Goal: Use online tool/utility: Utilize a website feature to perform a specific function

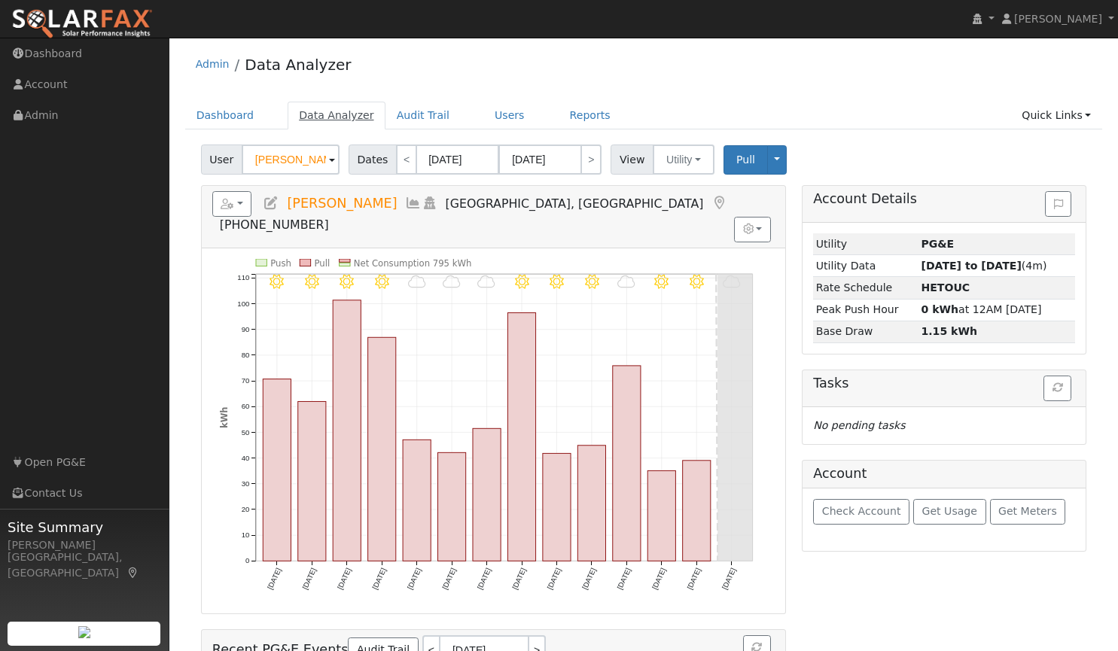
click at [331, 117] on link "Data Analyzer" at bounding box center [337, 116] width 98 height 28
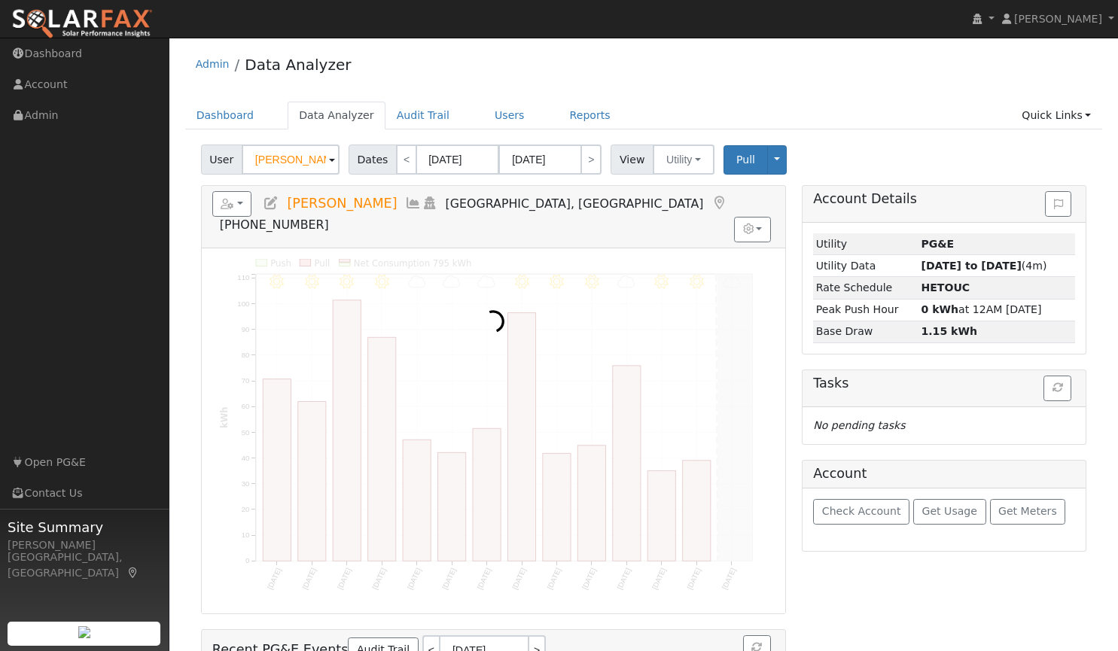
click at [285, 157] on input "[PERSON_NAME]" at bounding box center [291, 160] width 98 height 30
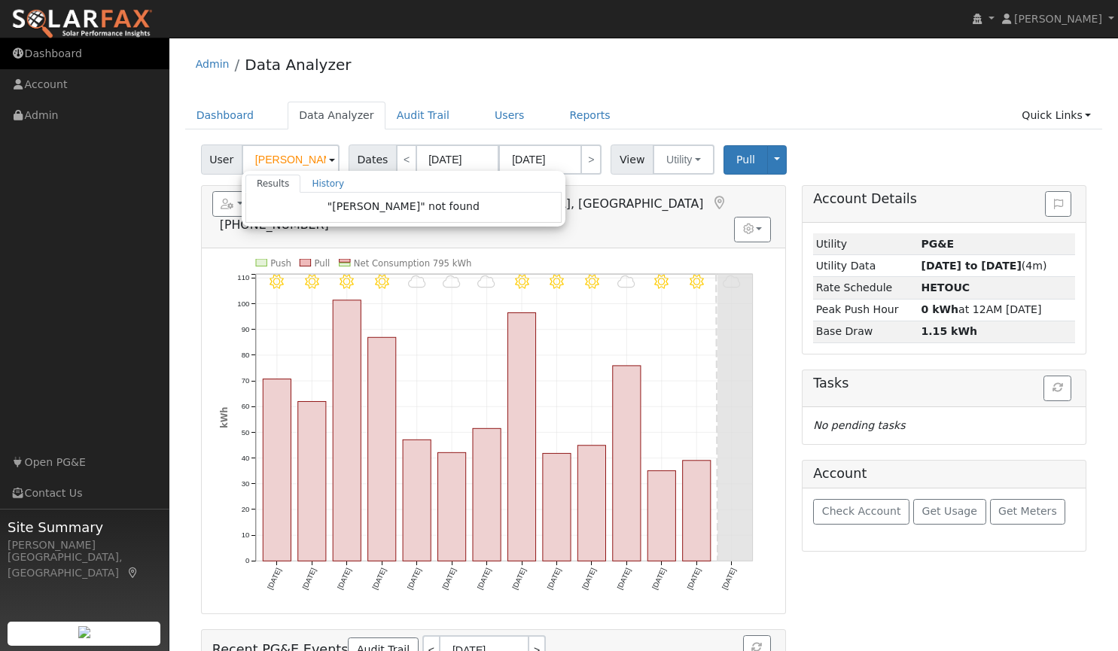
click at [59, 56] on link "Dashboard" at bounding box center [84, 53] width 169 height 31
type input "Patrick Mclaughlin"
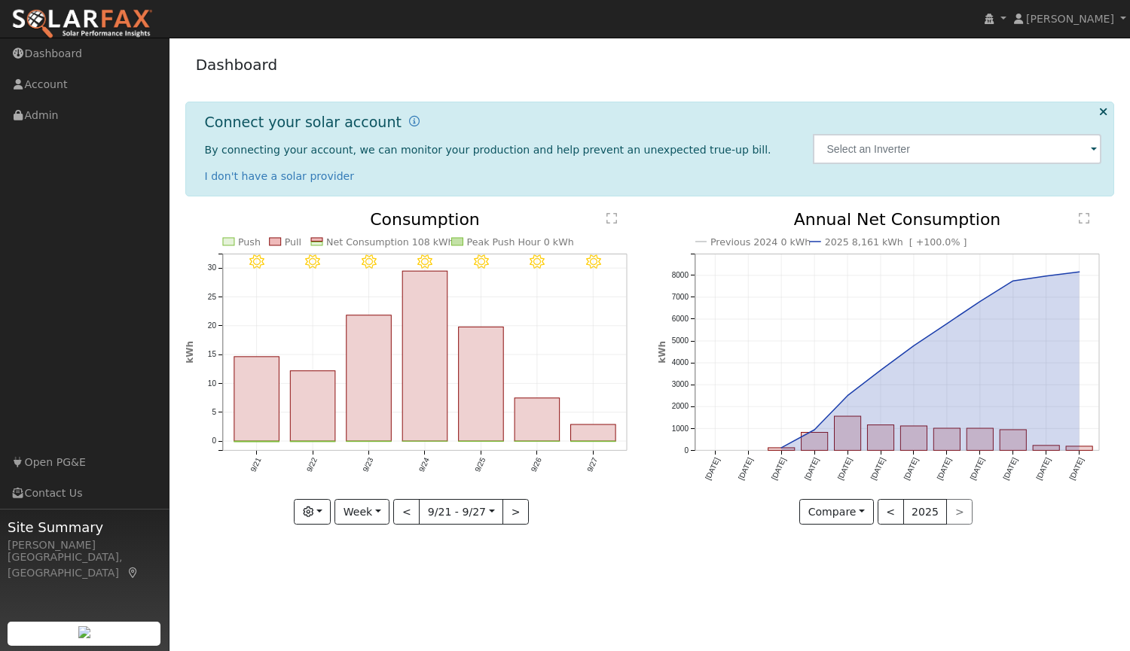
click at [66, 14] on img at bounding box center [82, 24] width 142 height 32
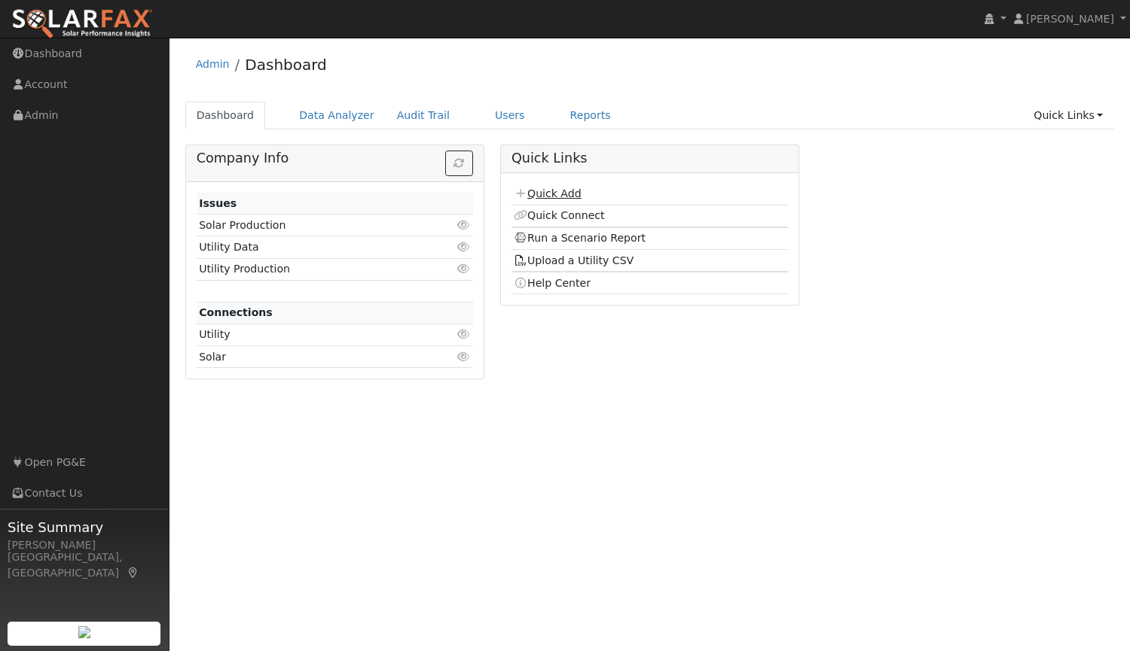
click at [542, 194] on link "Quick Add" at bounding box center [547, 194] width 67 height 12
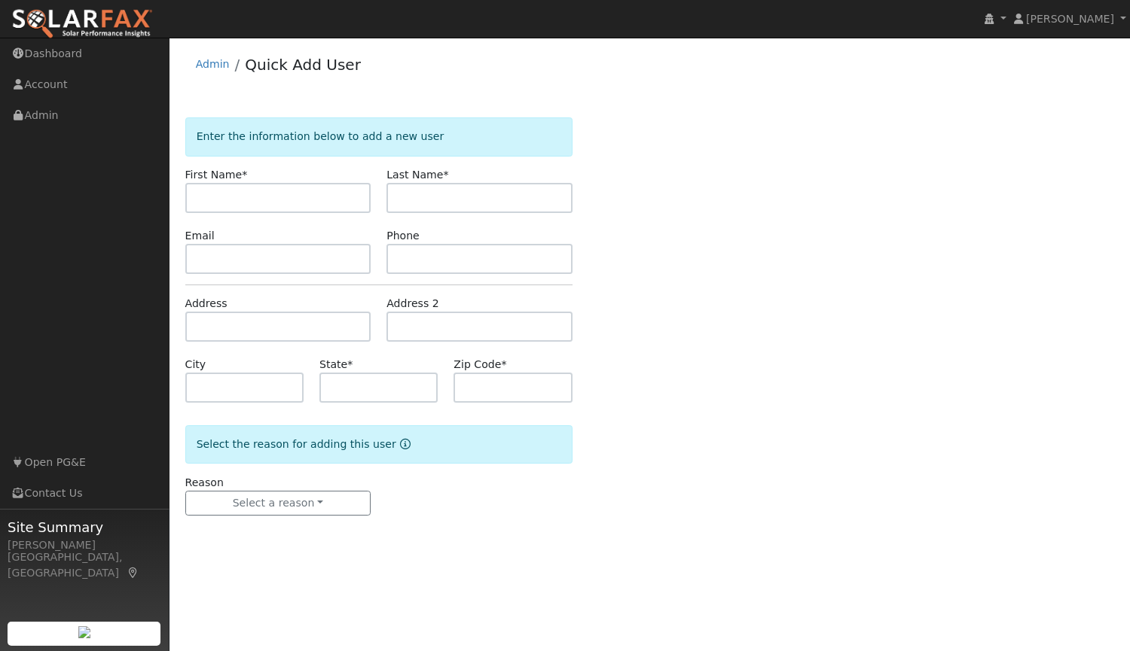
click at [280, 196] on input "text" at bounding box center [278, 198] width 186 height 30
type input "[PERSON_NAME]"
click at [239, 253] on input "text" at bounding box center [278, 259] width 186 height 30
paste input "[EMAIL_ADDRESS][DOMAIN_NAME]"
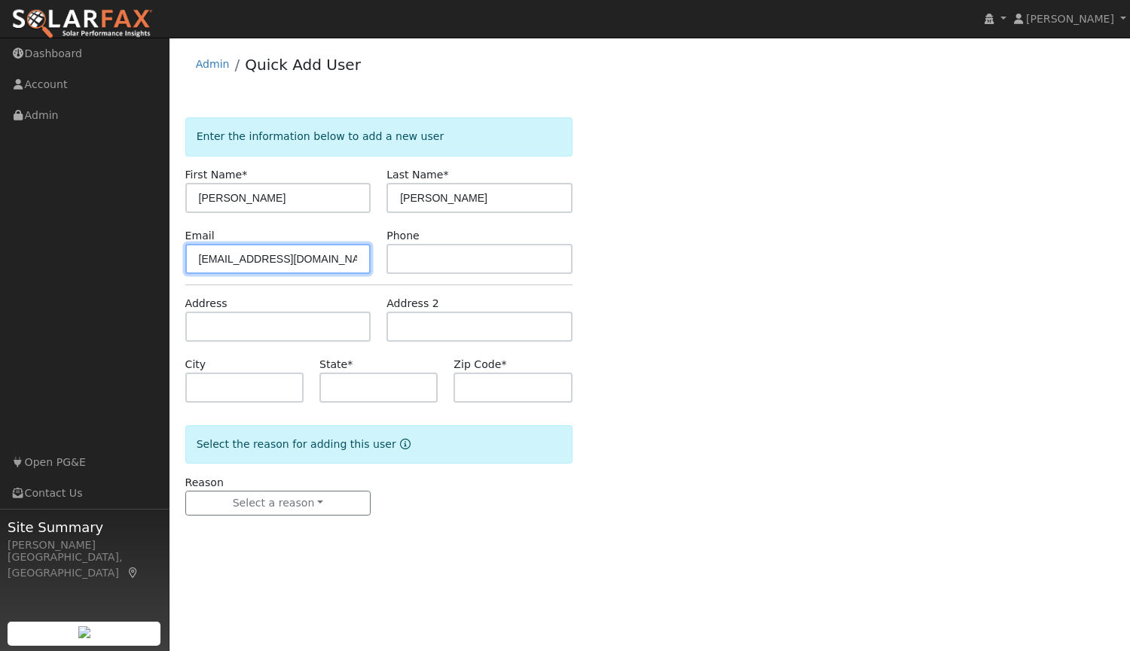
type input "[EMAIL_ADDRESS][DOMAIN_NAME]"
click at [444, 260] on input "text" at bounding box center [479, 259] width 186 height 30
paste input "[PHONE_NUMBER]"
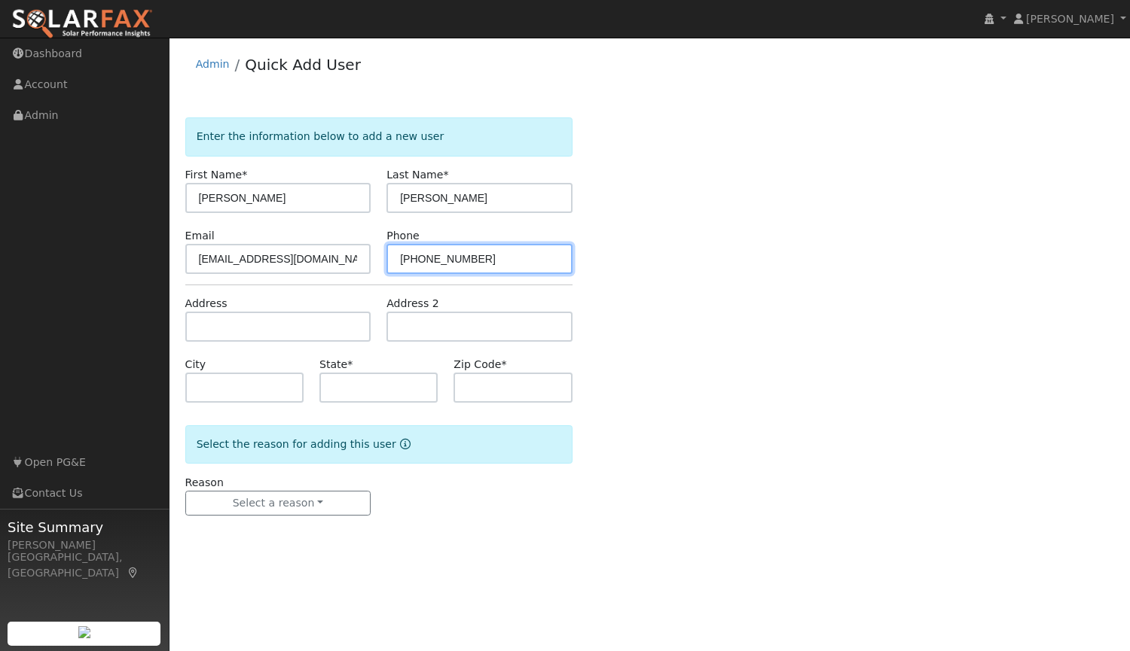
type input "[PHONE_NUMBER]"
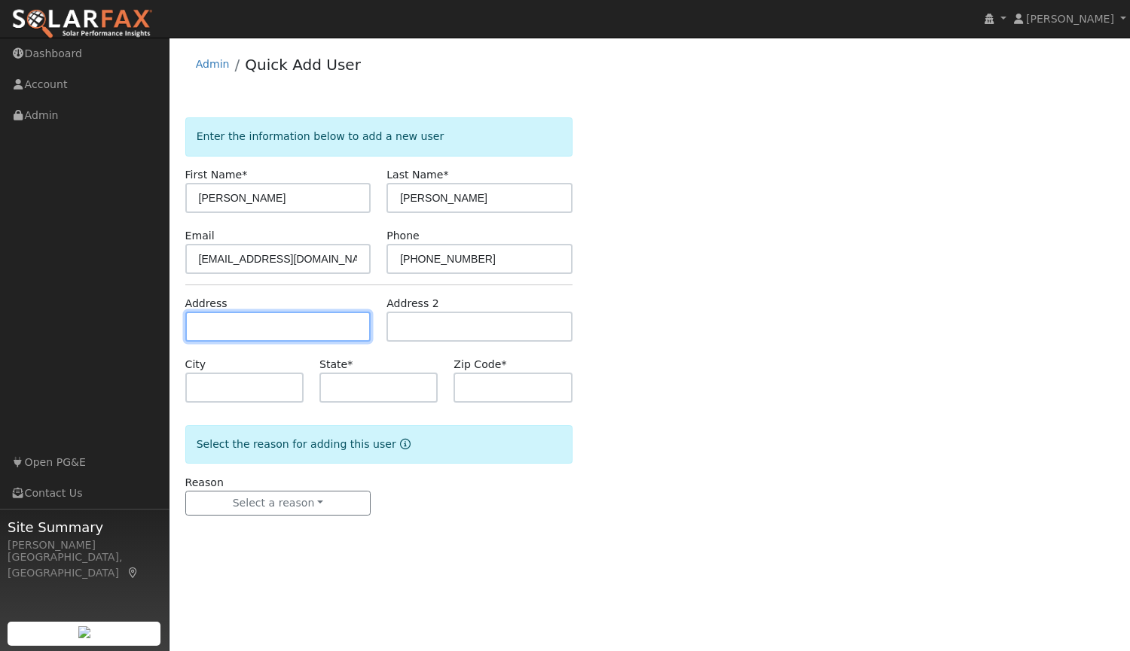
click at [303, 324] on input "text" at bounding box center [278, 327] width 186 height 30
click at [266, 322] on input "text" at bounding box center [278, 327] width 186 height 30
type input "[STREET_ADDRESS]"
type input "[PERSON_NAME]"
type input "CA"
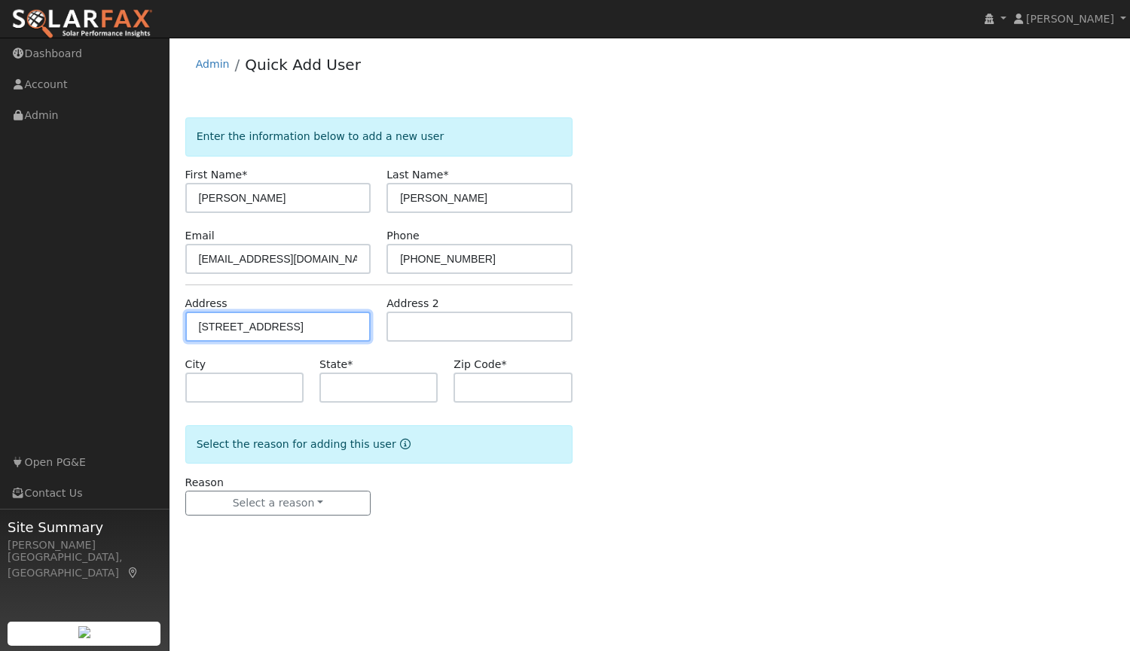
type input "95616"
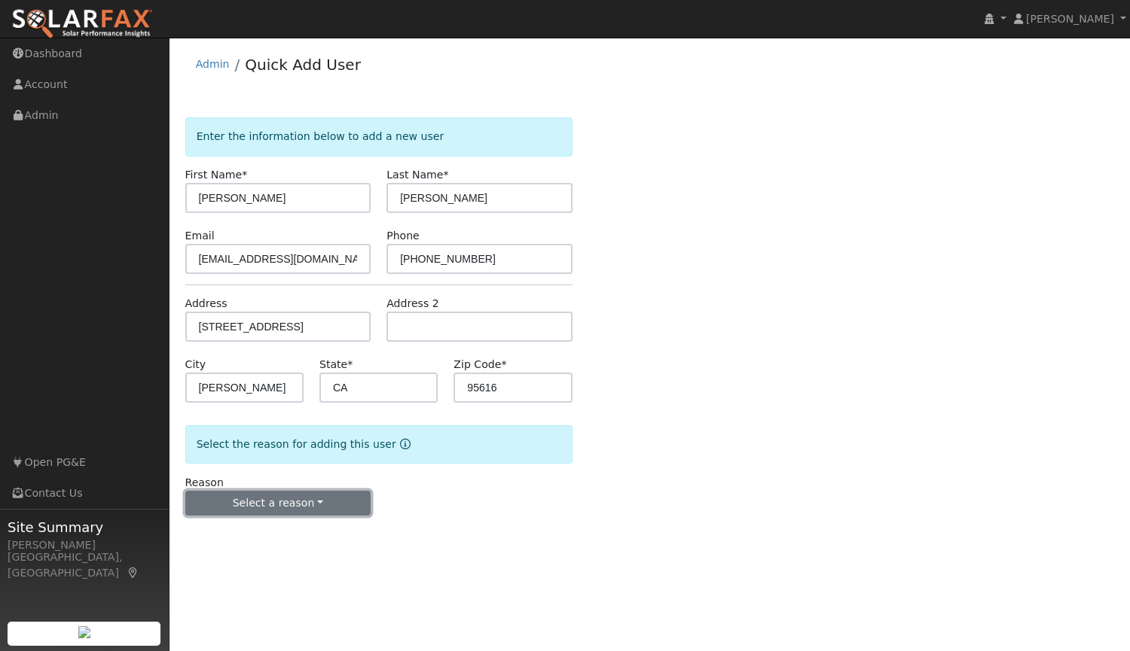
click at [289, 502] on button "Select a reason" at bounding box center [278, 504] width 186 height 26
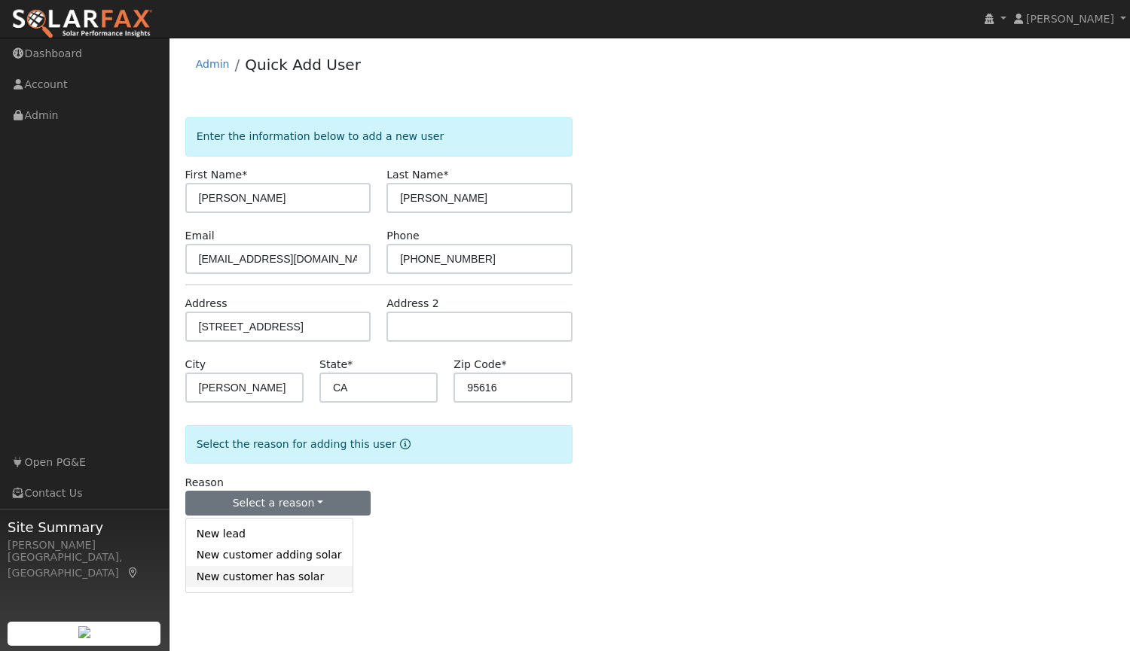
click at [273, 566] on link "New customer has solar" at bounding box center [269, 576] width 166 height 21
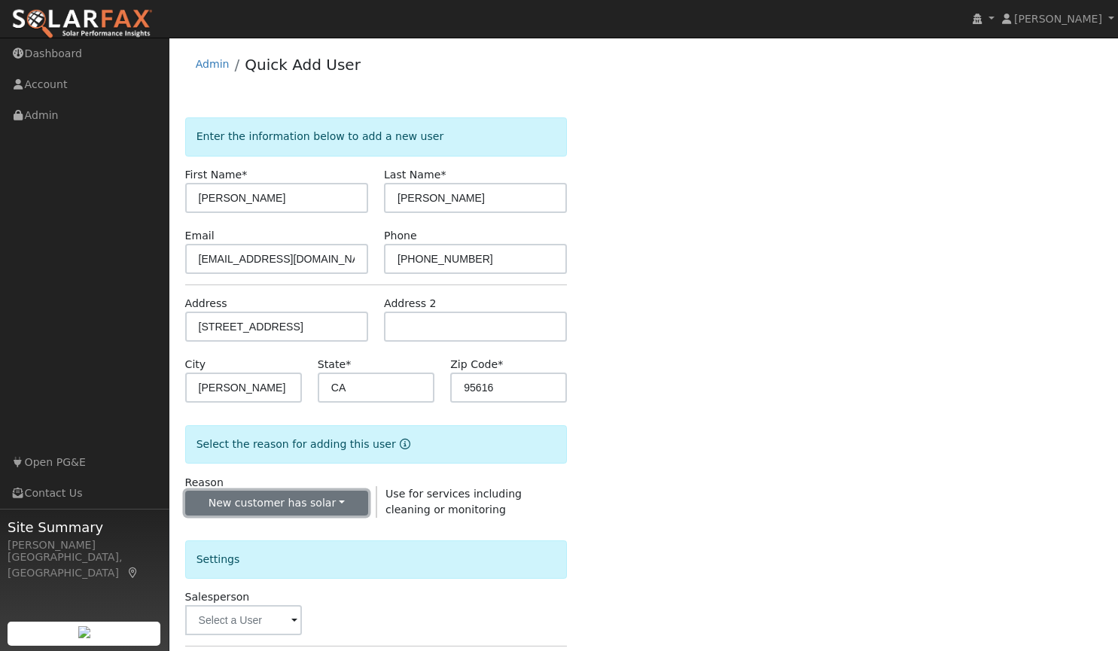
click at [331, 498] on button "New customer has solar" at bounding box center [276, 504] width 183 height 26
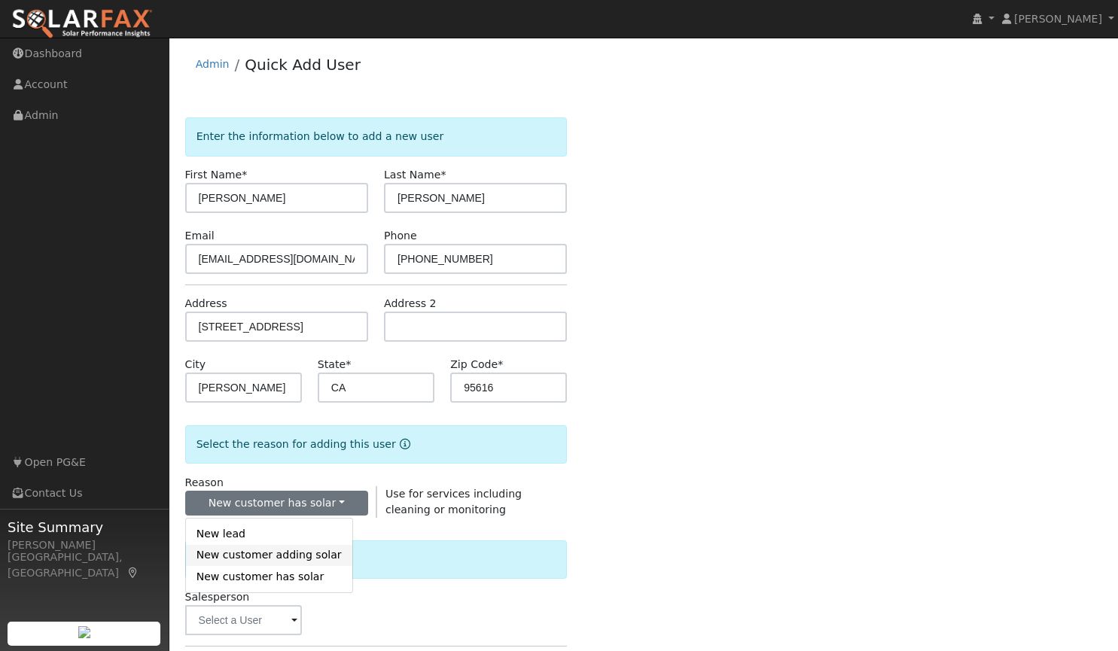
click at [276, 557] on link "New customer adding solar" at bounding box center [269, 555] width 166 height 21
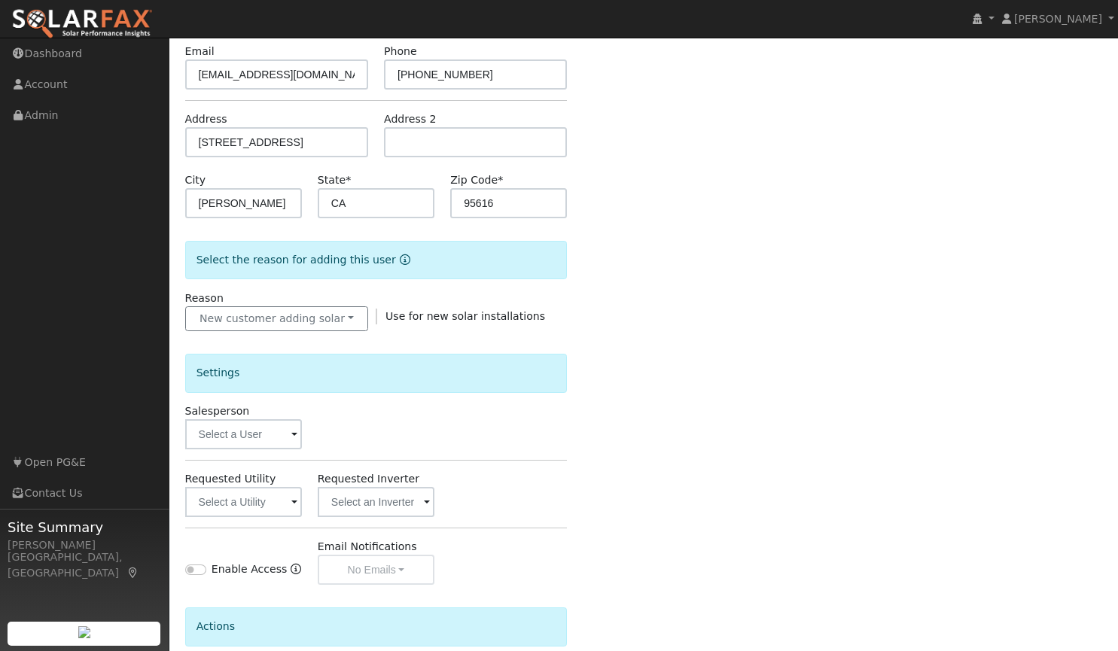
scroll to position [233, 0]
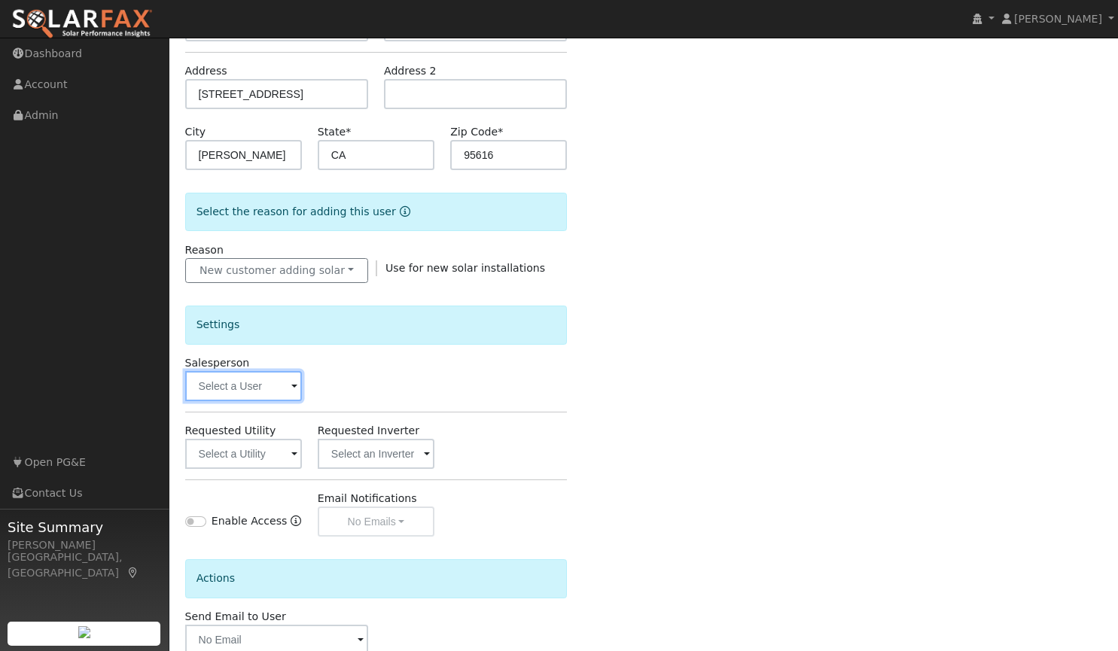
click at [232, 389] on input "text" at bounding box center [243, 386] width 117 height 30
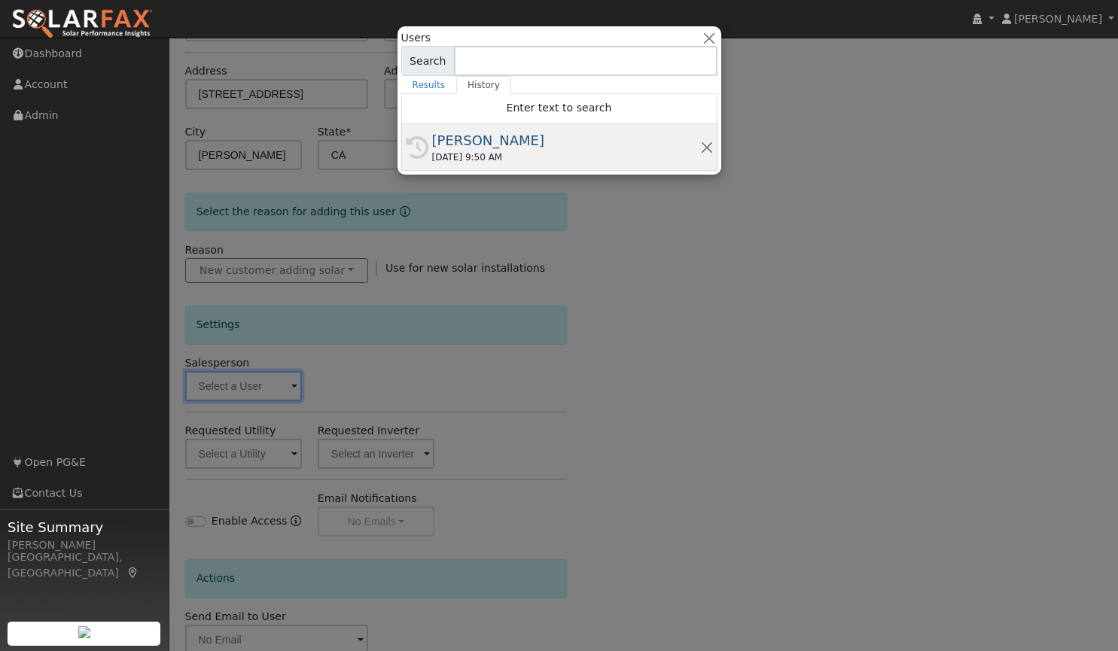
click at [477, 146] on div "[PERSON_NAME]" at bounding box center [566, 140] width 268 height 20
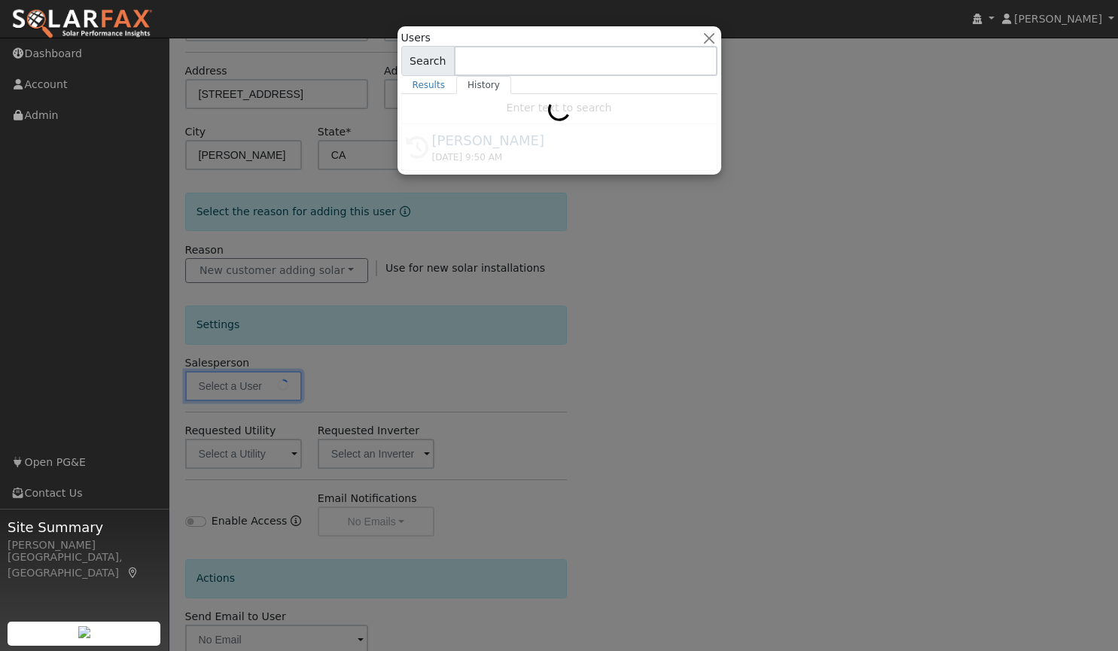
type input "[PERSON_NAME]"
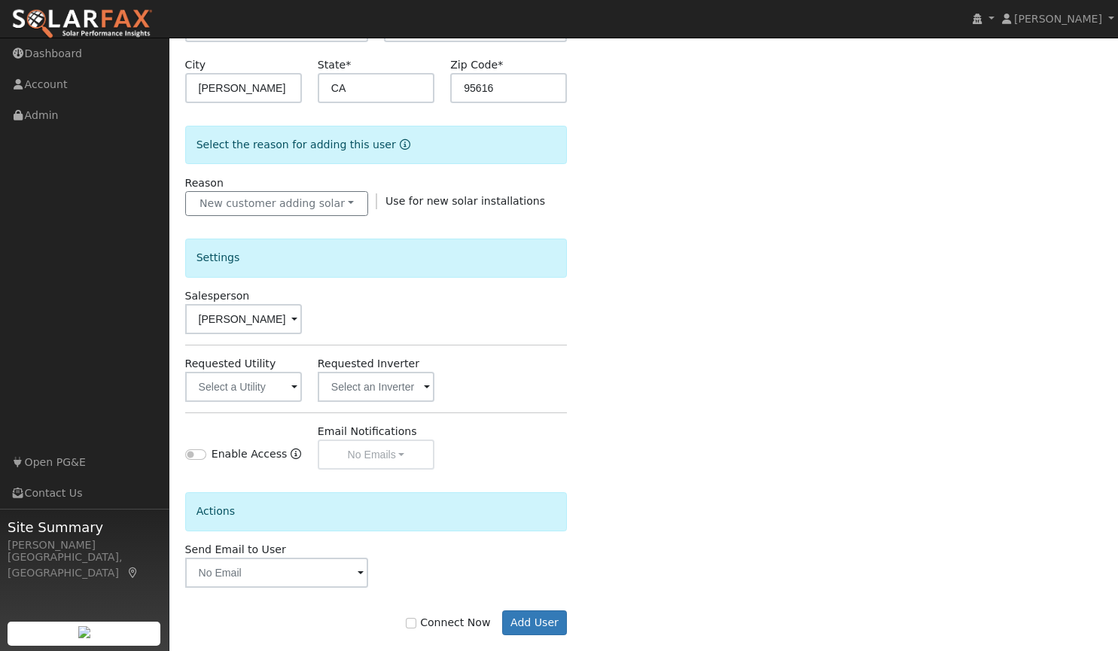
scroll to position [322, 0]
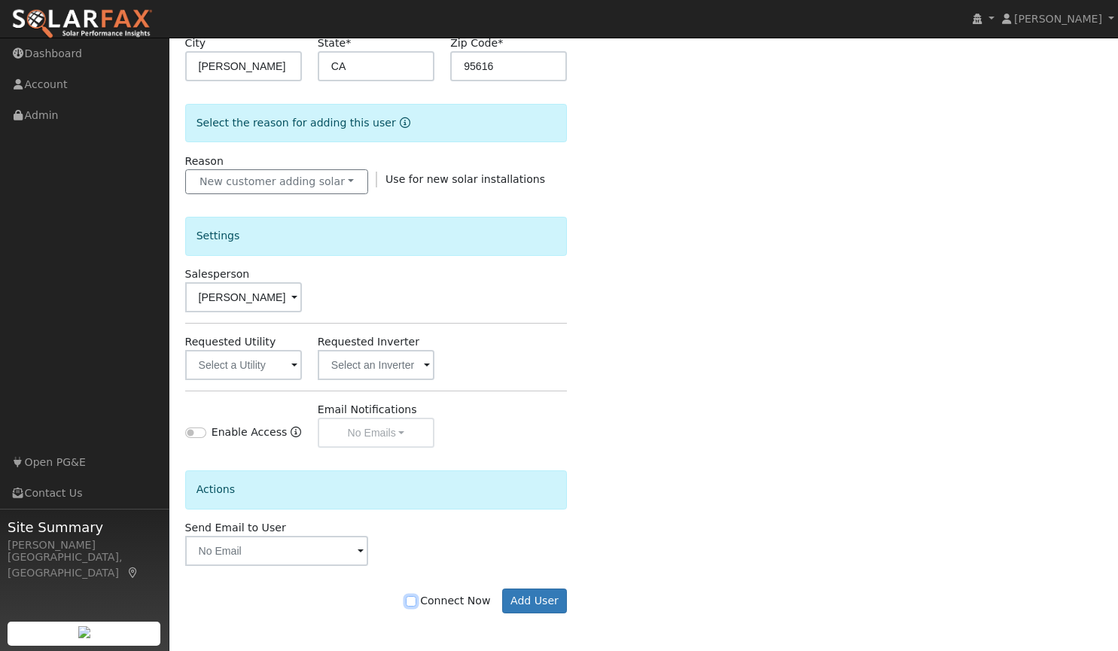
click at [416, 599] on input "Connect Now" at bounding box center [411, 601] width 11 height 11
checkbox input "true"
click at [527, 595] on button "Add User" at bounding box center [535, 602] width 66 height 26
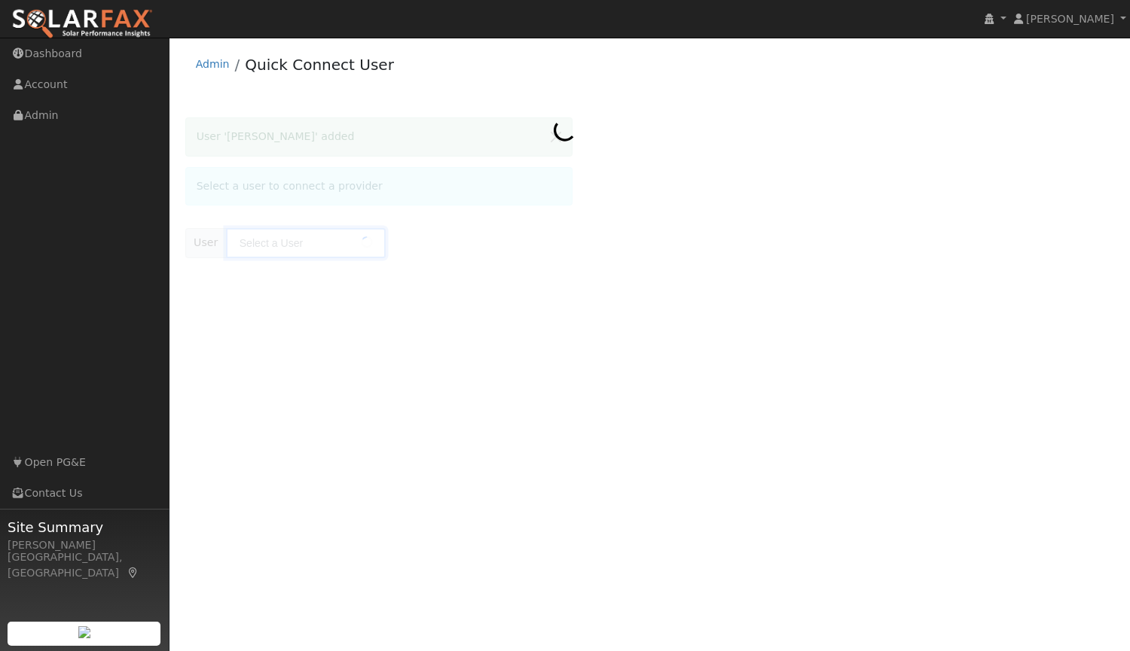
type input "[PERSON_NAME]"
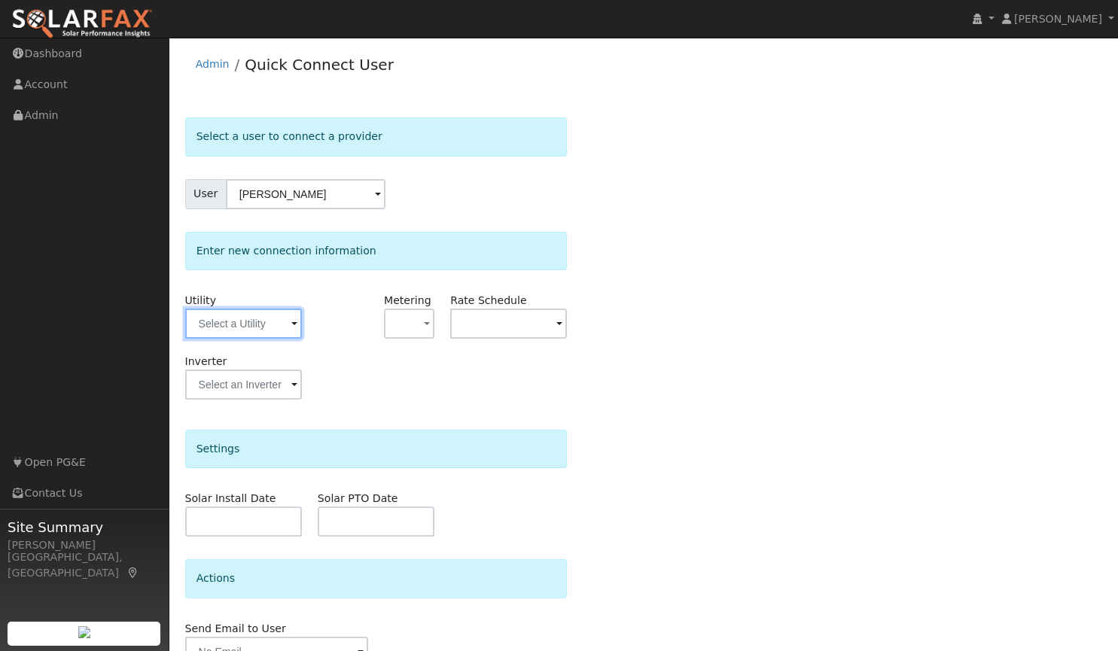
click at [256, 328] on input "text" at bounding box center [243, 324] width 117 height 30
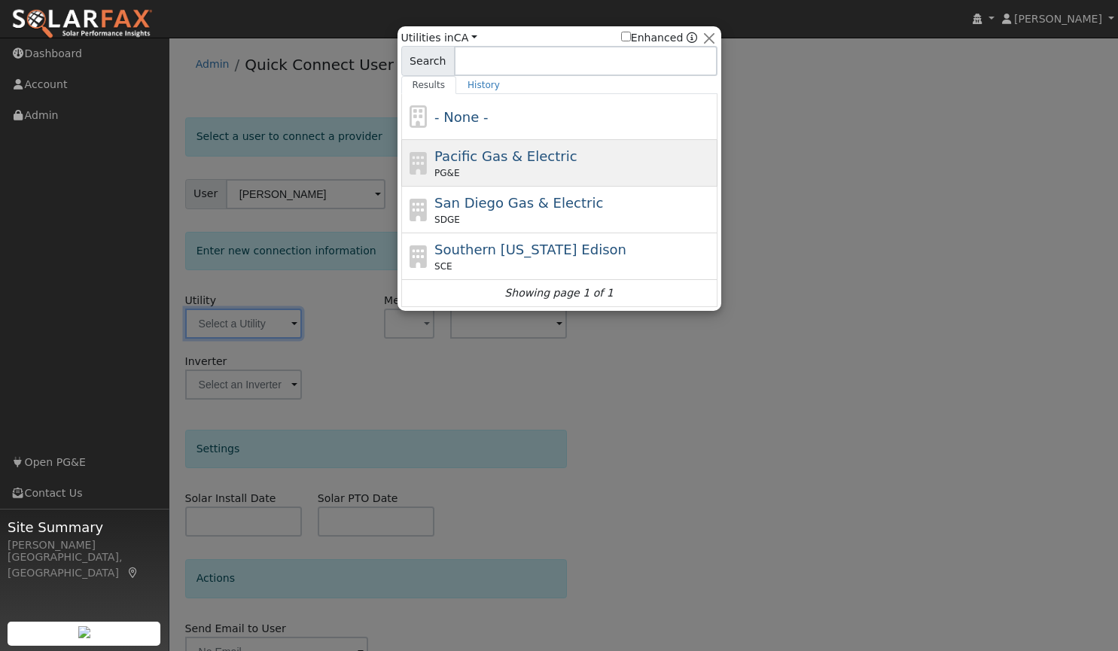
click at [490, 158] on span "Pacific Gas & Electric" at bounding box center [505, 156] width 142 height 16
type input "PG&E"
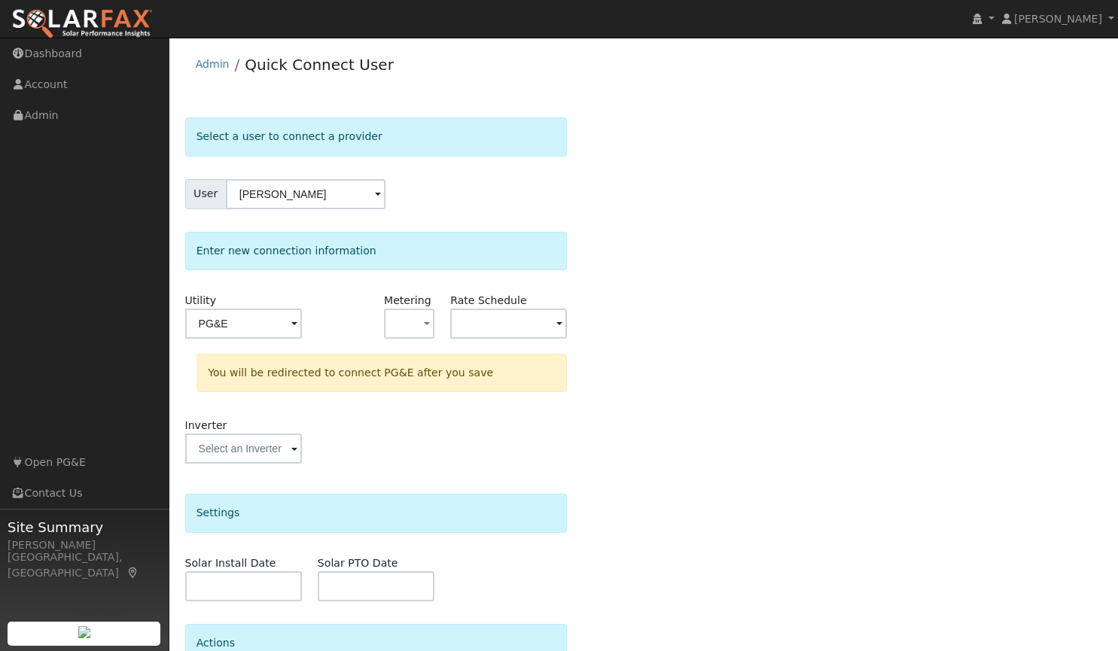
scroll to position [143, 0]
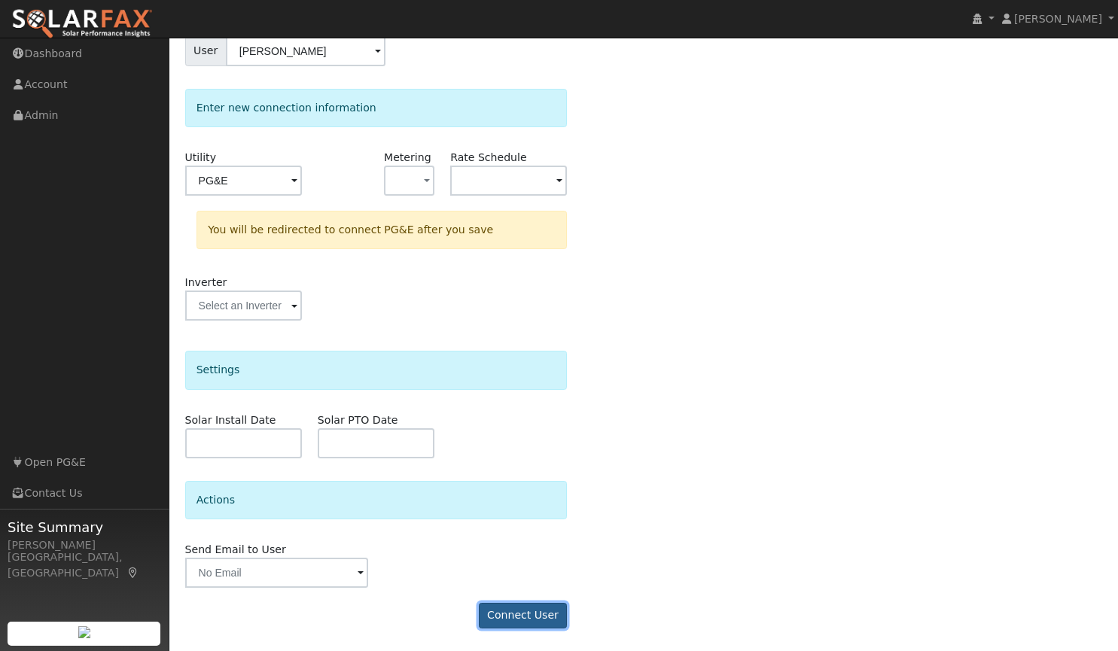
click at [512, 611] on button "Connect User" at bounding box center [523, 616] width 89 height 26
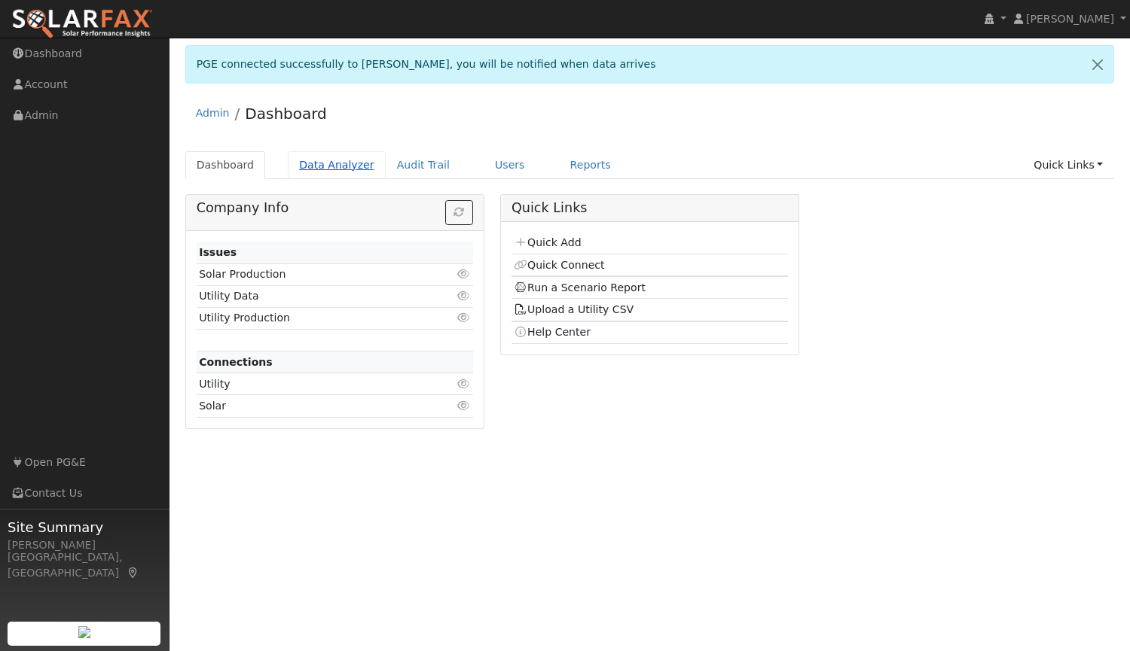
click at [326, 164] on link "Data Analyzer" at bounding box center [337, 165] width 98 height 28
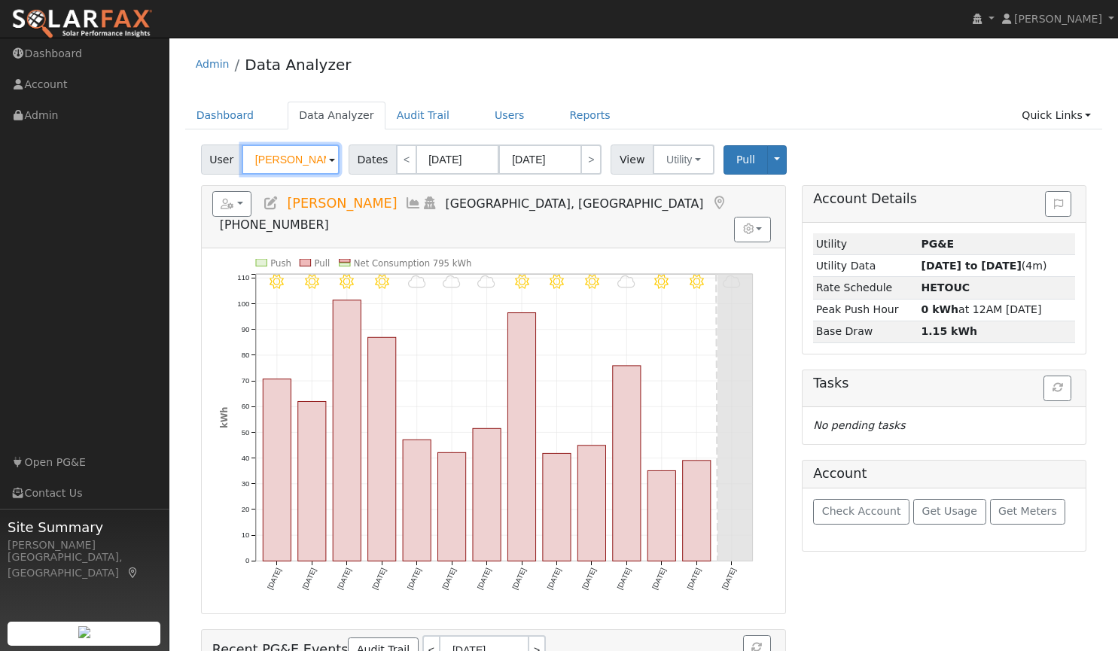
click at [310, 157] on input "[PERSON_NAME]" at bounding box center [291, 160] width 98 height 30
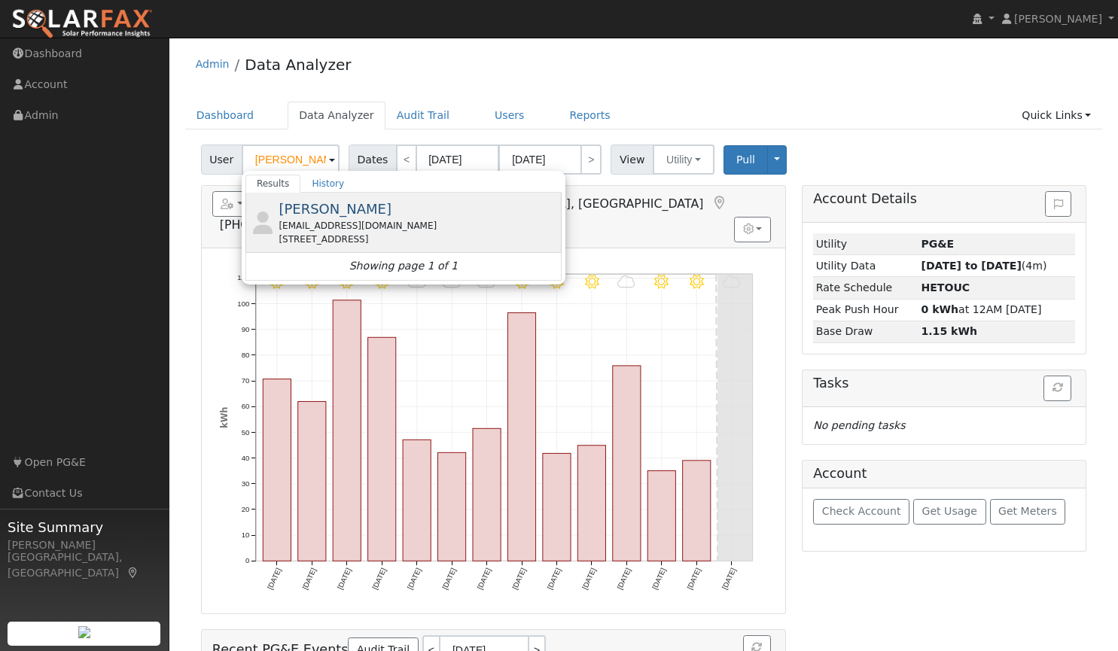
click at [318, 212] on span "[PERSON_NAME]" at bounding box center [335, 209] width 113 height 16
type input "[PERSON_NAME]"
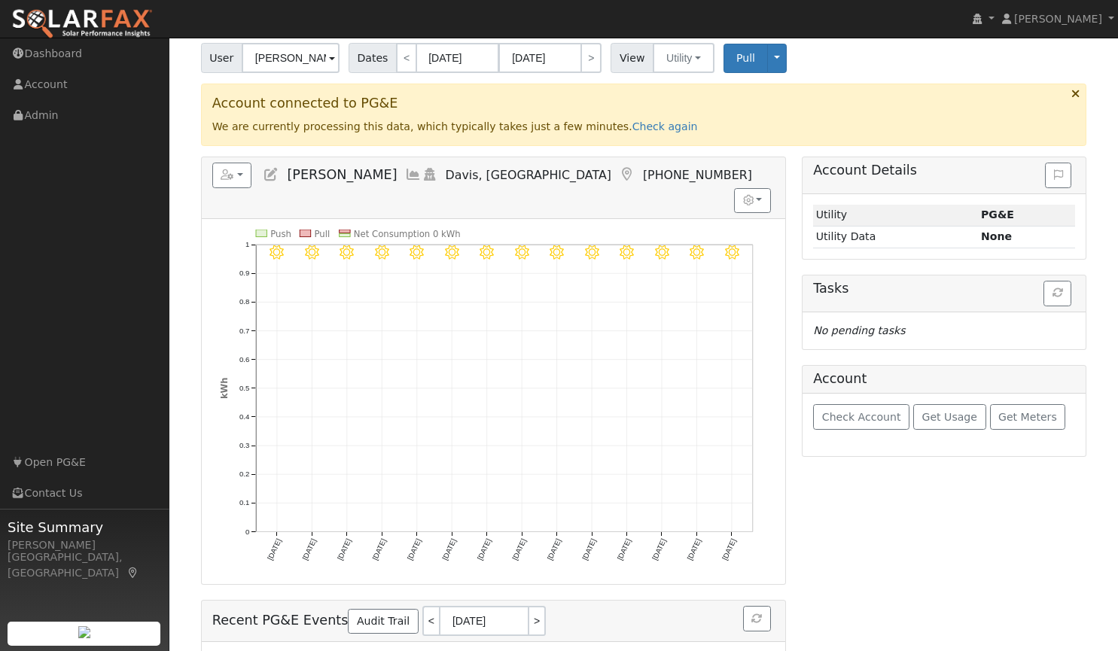
scroll to position [97, 0]
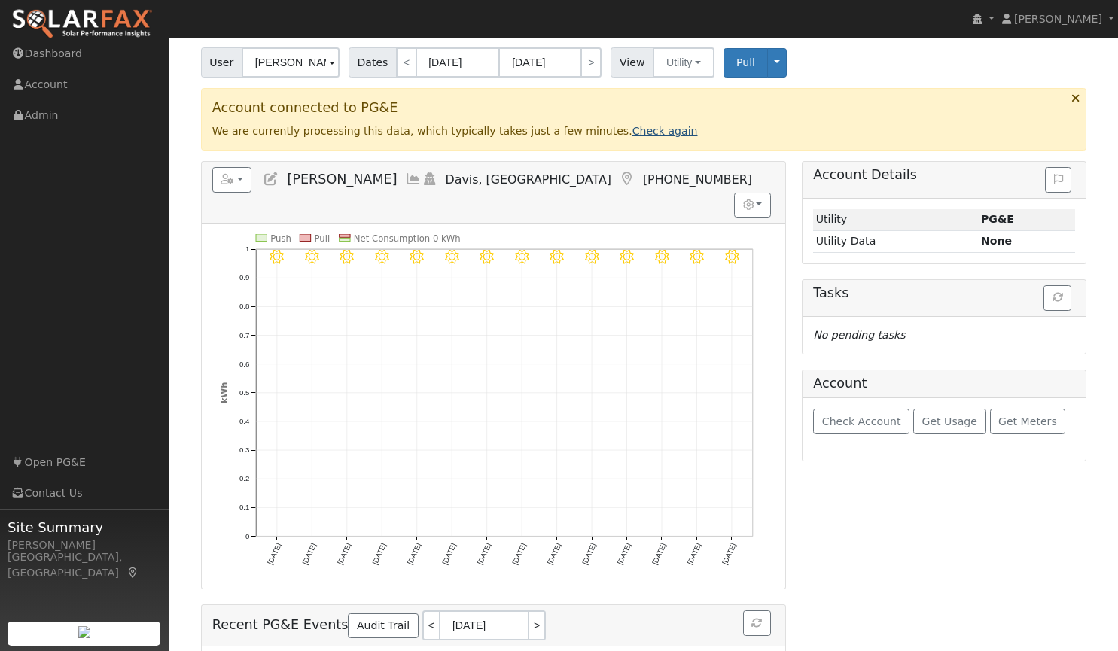
click at [633, 131] on link "Check again" at bounding box center [666, 131] width 66 height 12
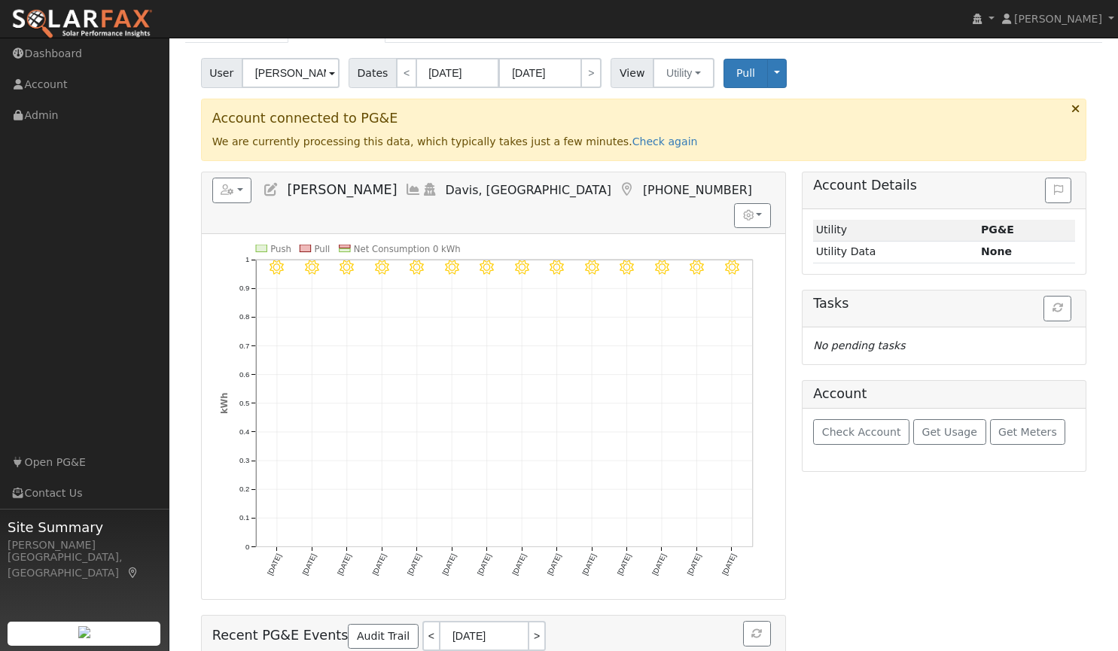
scroll to position [88, 0]
click at [633, 142] on link "Check again" at bounding box center [666, 140] width 66 height 12
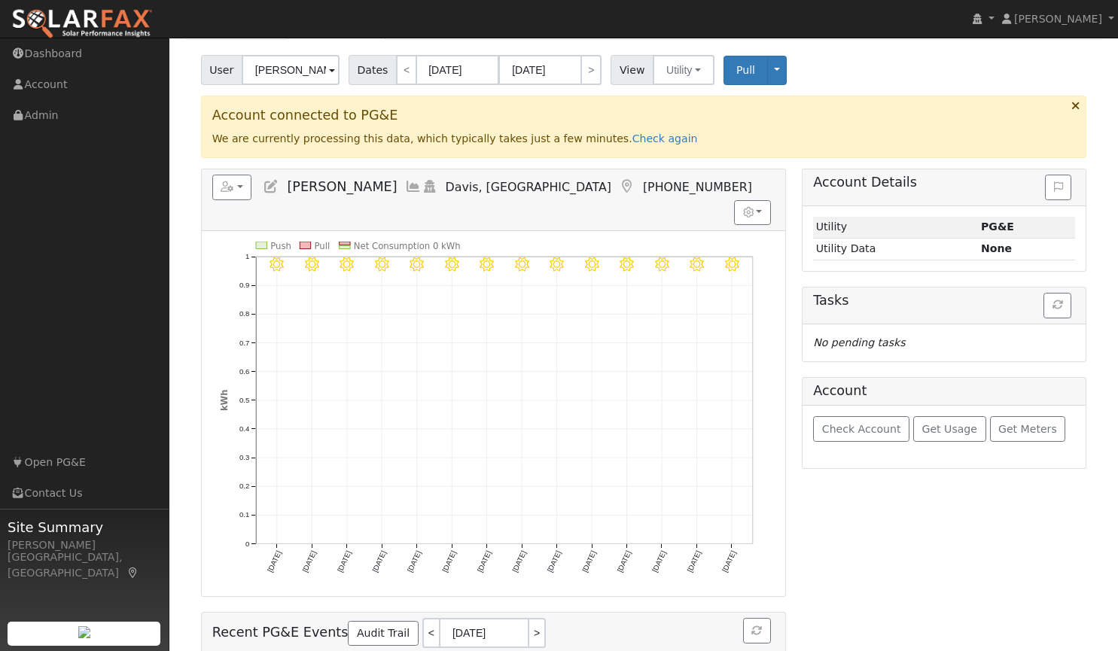
scroll to position [86, 0]
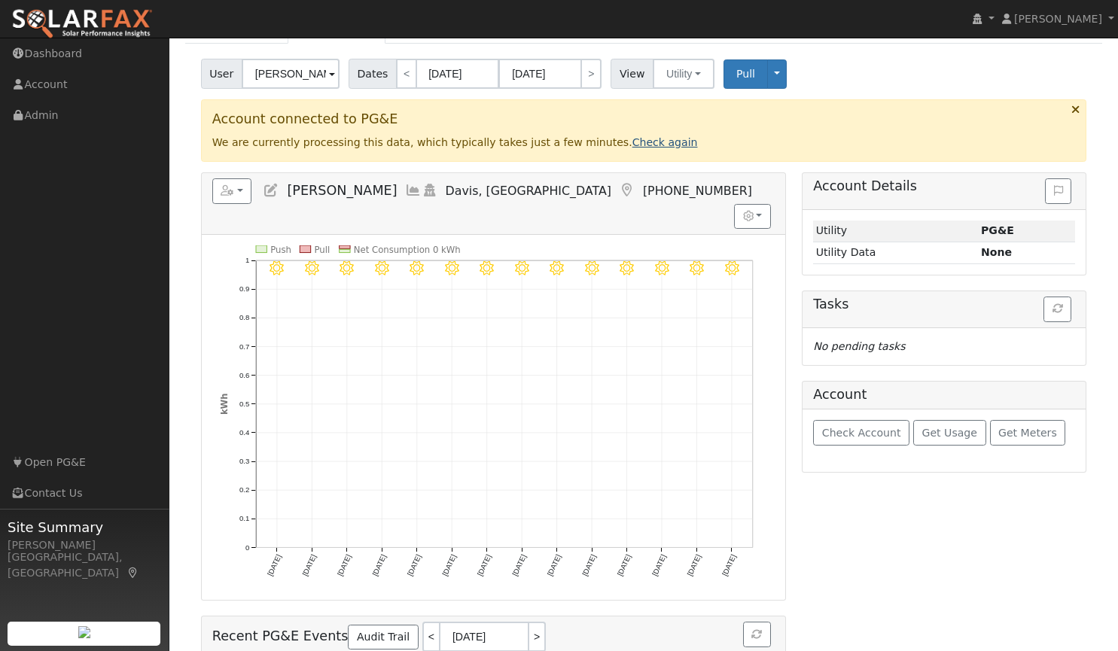
click at [633, 145] on link "Check again" at bounding box center [666, 142] width 66 height 12
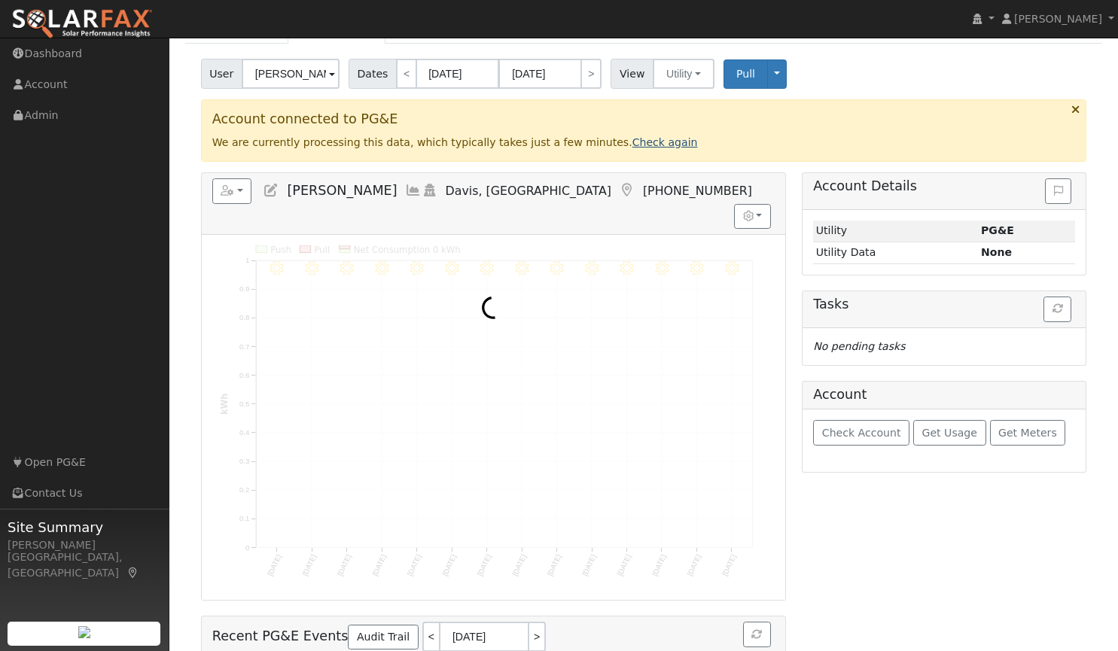
scroll to position [0, 0]
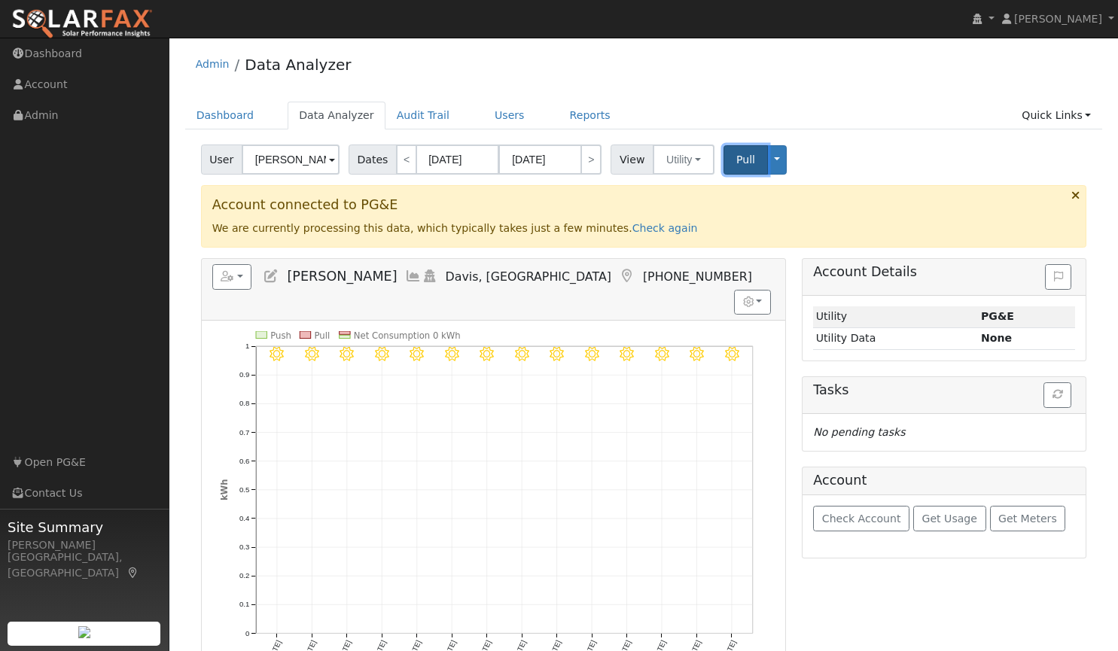
click at [738, 156] on span "Pull" at bounding box center [745, 160] width 19 height 12
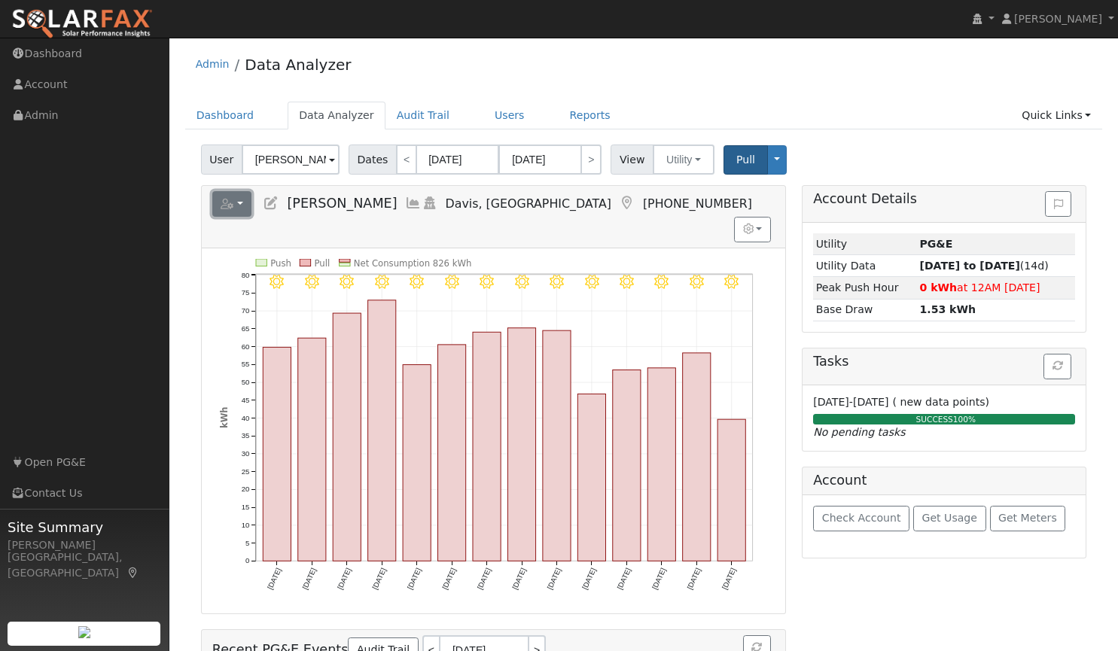
click at [237, 202] on button "button" at bounding box center [232, 204] width 40 height 26
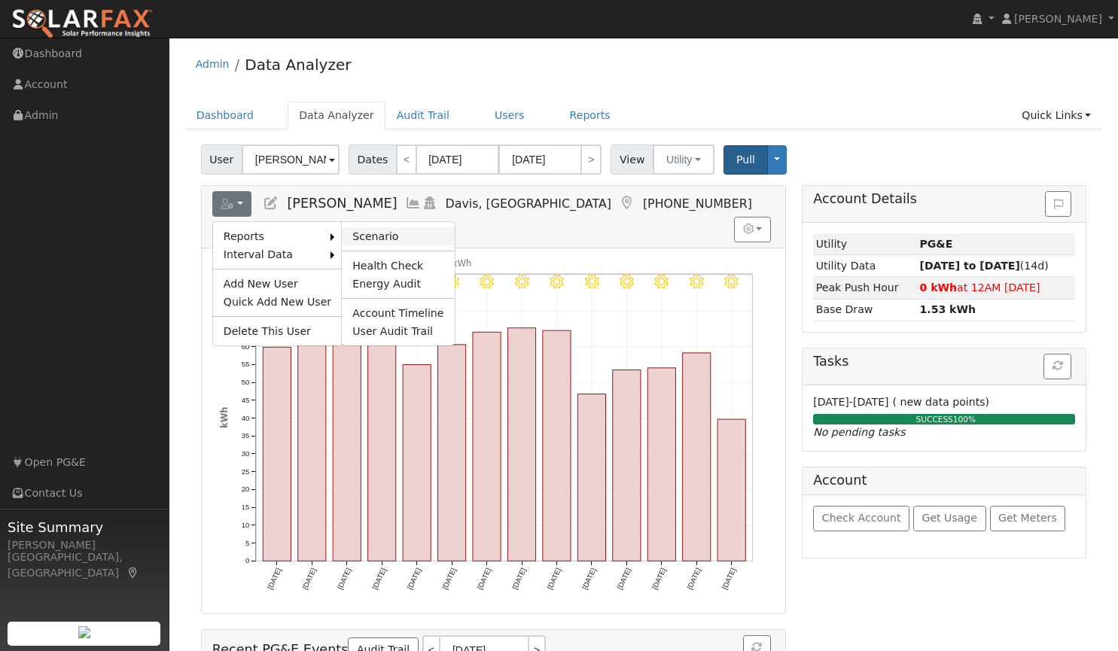
click at [364, 236] on link "Scenario" at bounding box center [398, 236] width 112 height 18
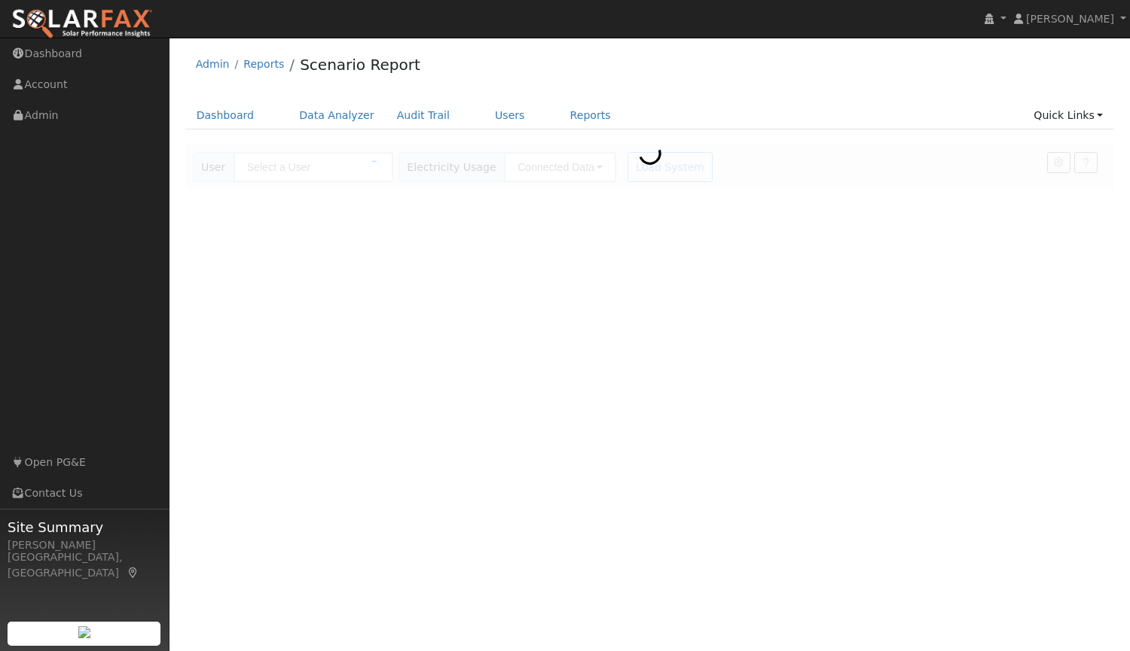
type input "[PERSON_NAME]"
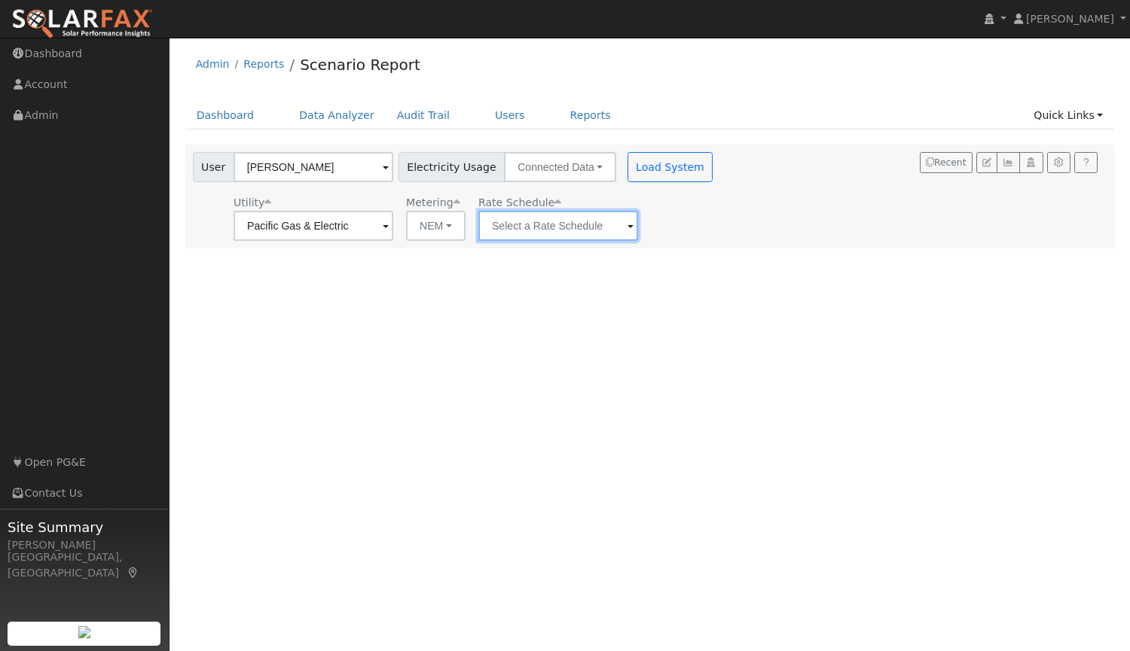
click at [530, 234] on input "text" at bounding box center [558, 226] width 160 height 30
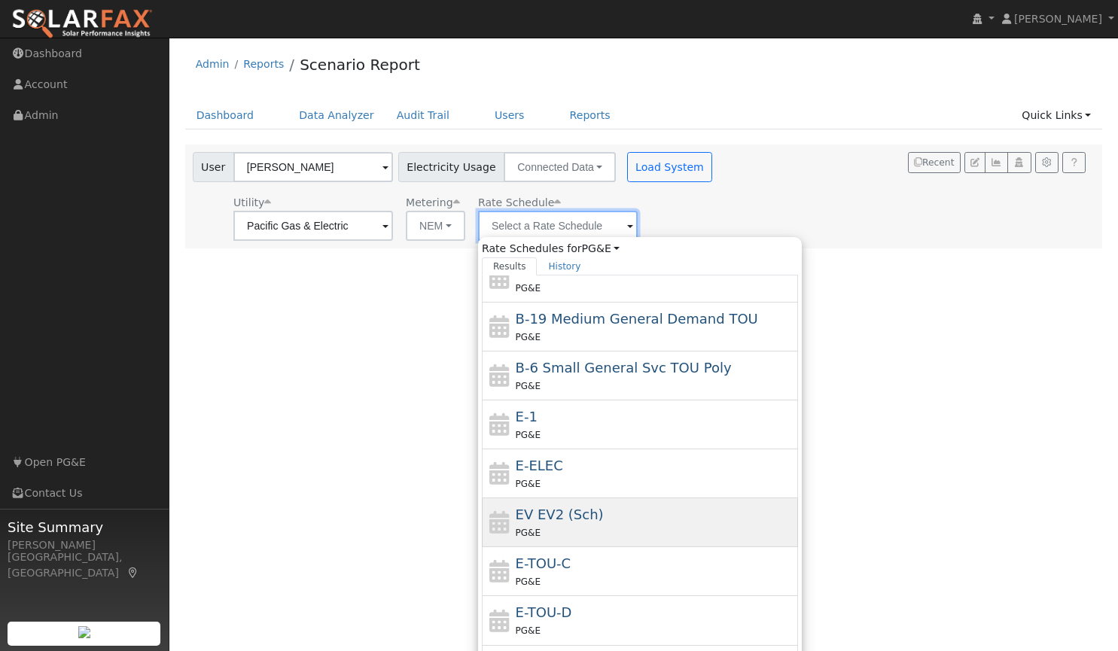
scroll to position [163, 0]
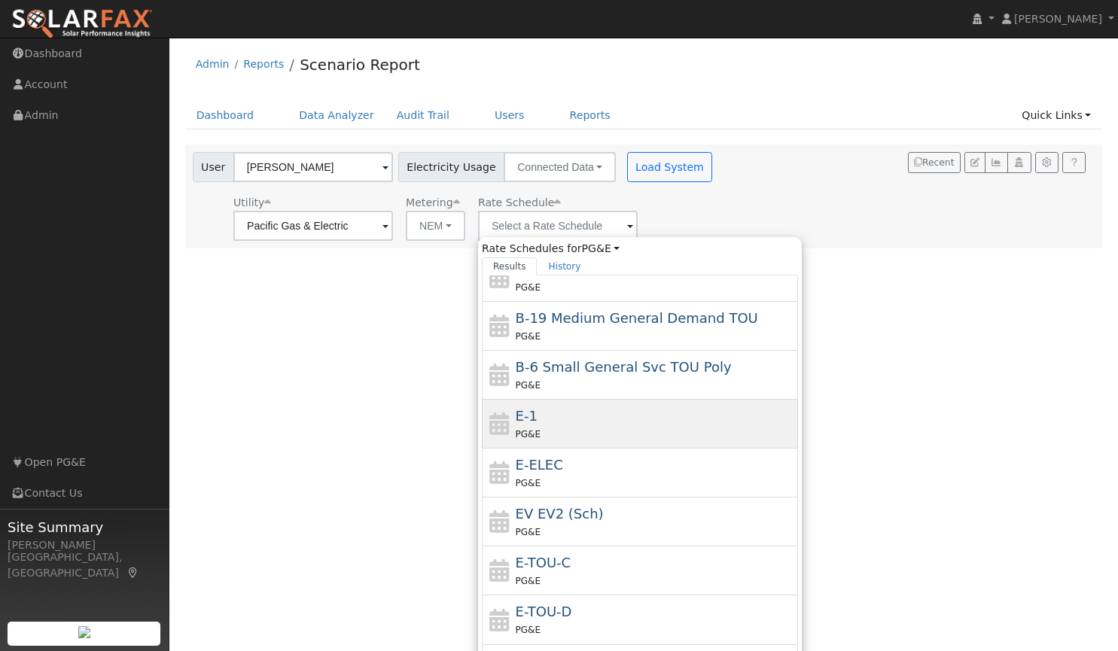
click at [592, 422] on div "E-1 PG&E" at bounding box center [655, 424] width 279 height 36
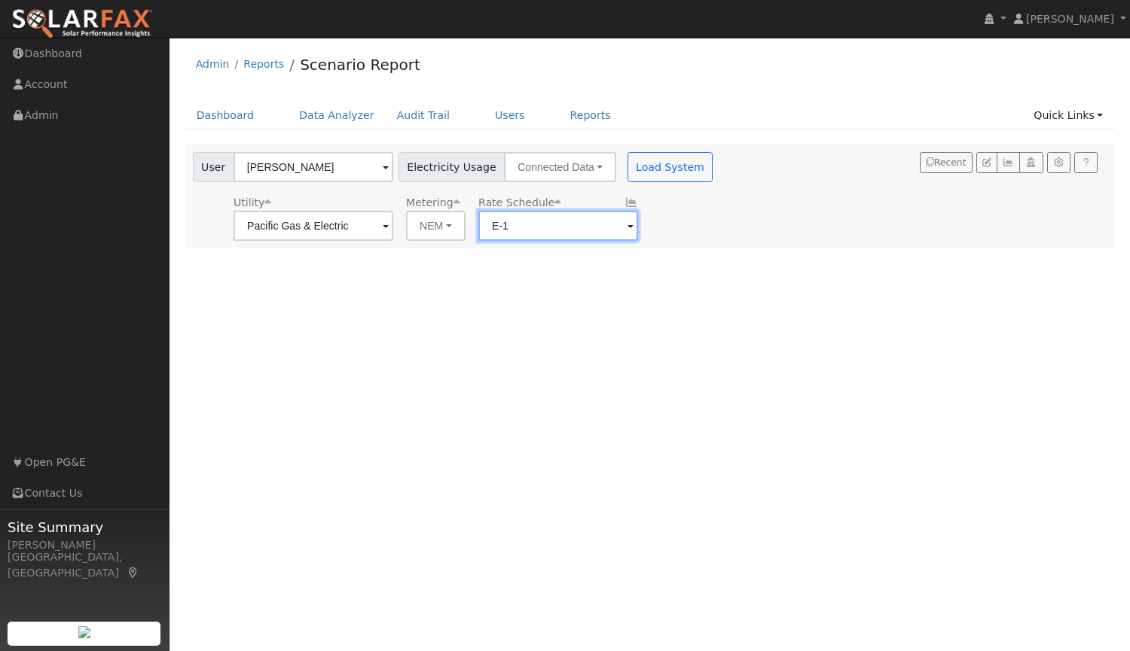
click at [601, 224] on input "E-1" at bounding box center [558, 226] width 160 height 30
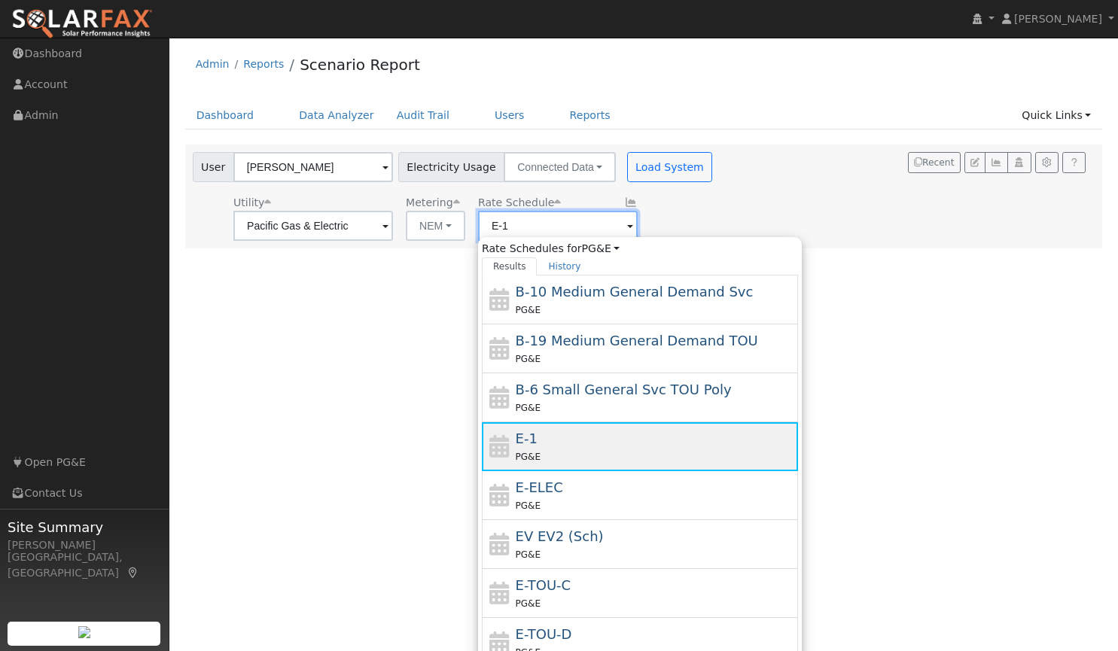
scroll to position [142, 0]
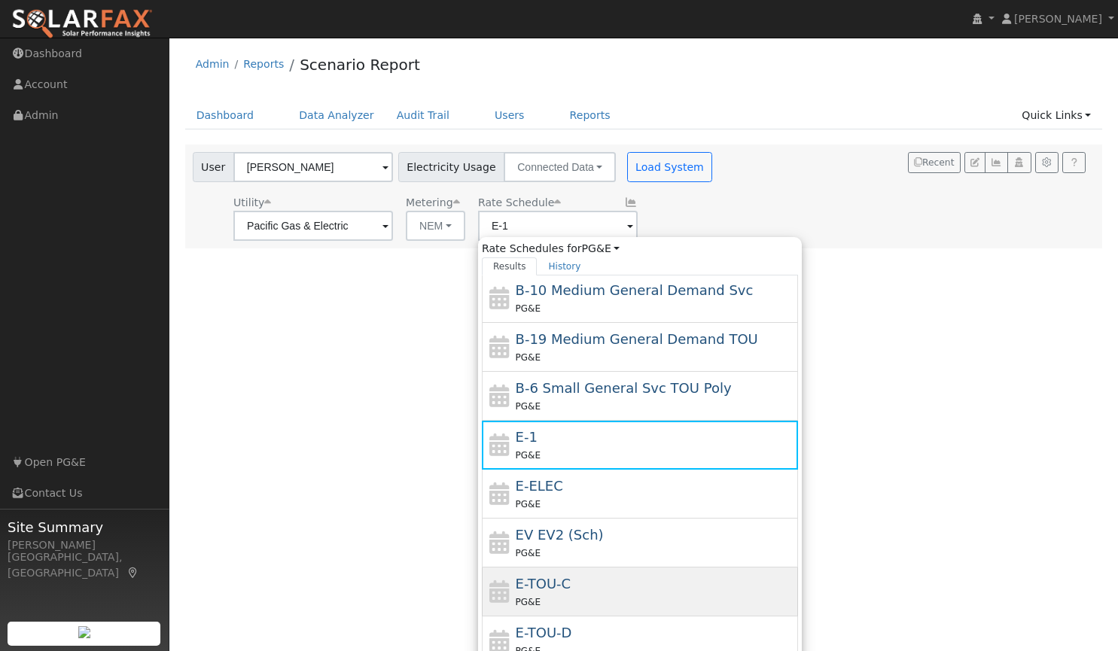
click at [632, 578] on div "E-TOU-C PG&E" at bounding box center [655, 592] width 279 height 36
type input "E-TOU-C"
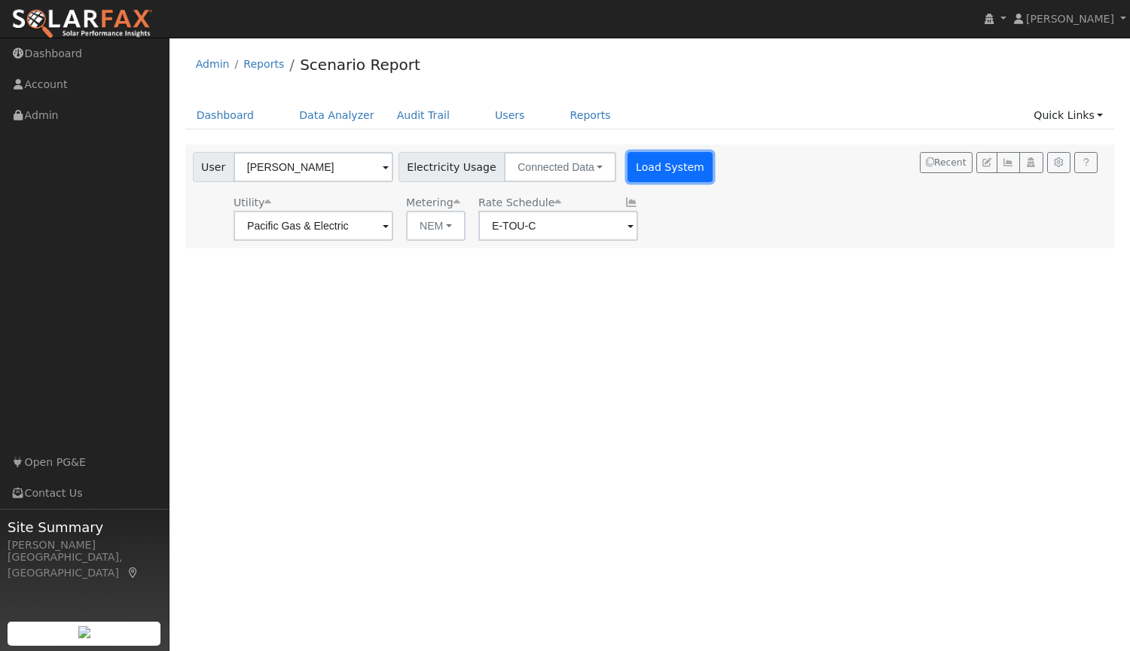
click at [651, 159] on button "Load System" at bounding box center [670, 167] width 86 height 30
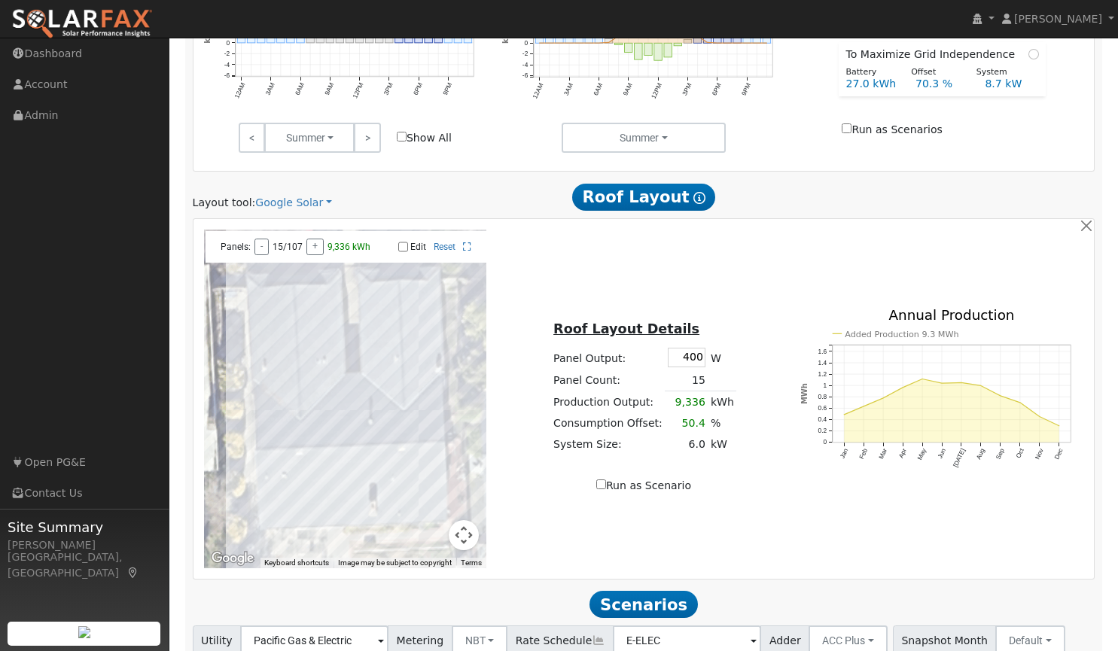
scroll to position [759, 0]
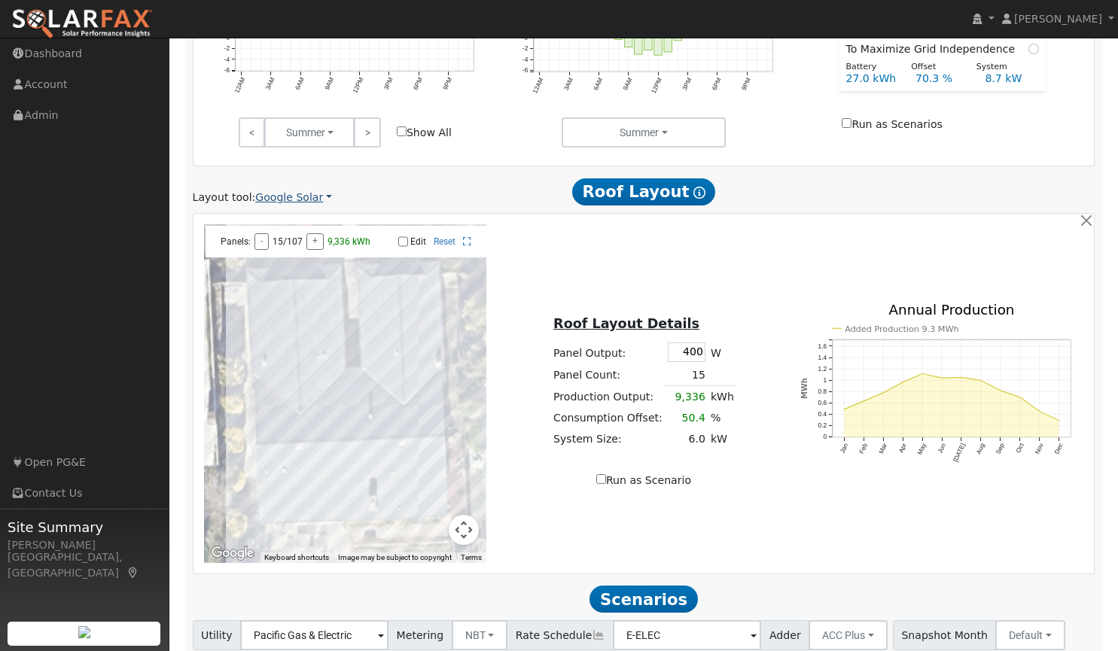
click at [269, 203] on link "Google Solar" at bounding box center [293, 198] width 77 height 16
click at [276, 267] on link "Aurora" at bounding box center [304, 268] width 105 height 21
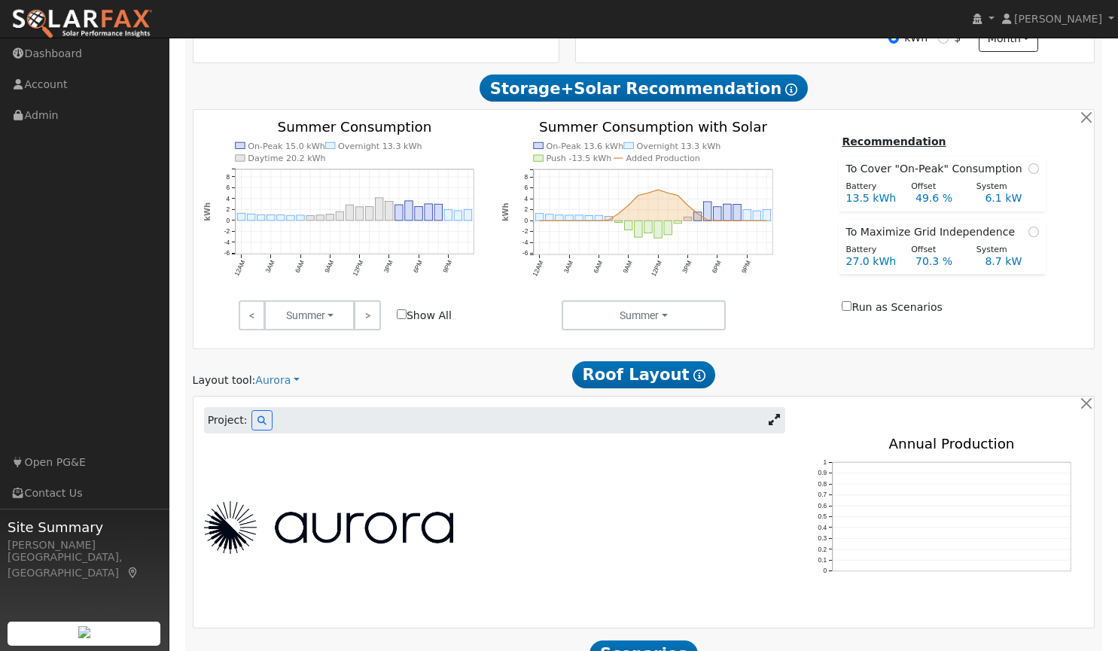
scroll to position [739, 0]
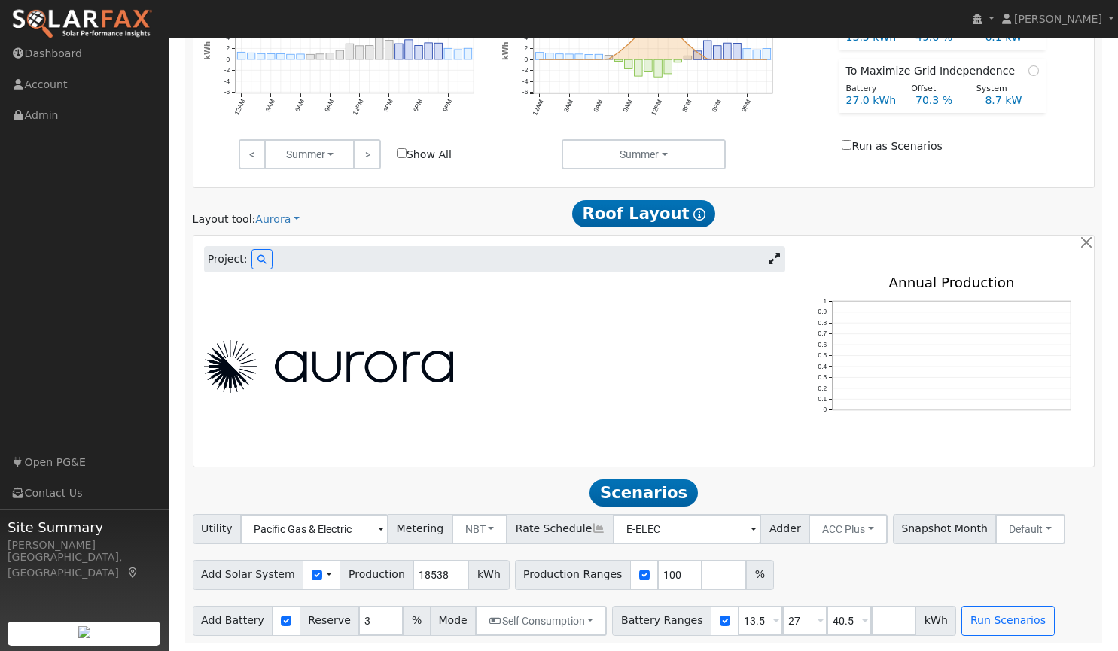
click at [774, 259] on icon at bounding box center [774, 258] width 11 height 11
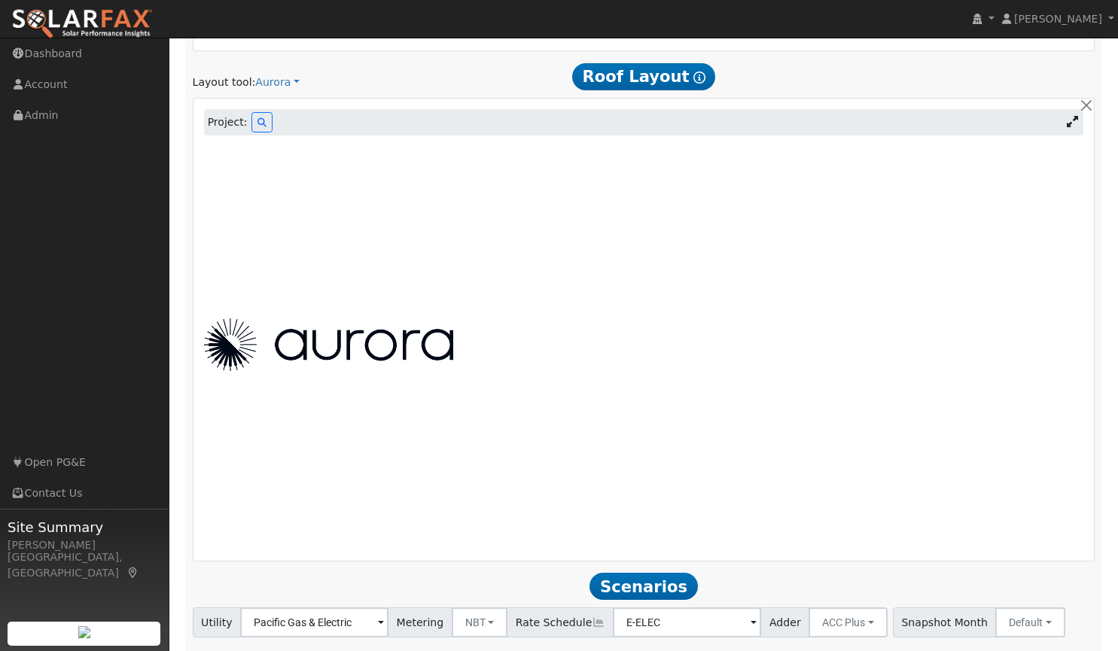
scroll to position [880, 0]
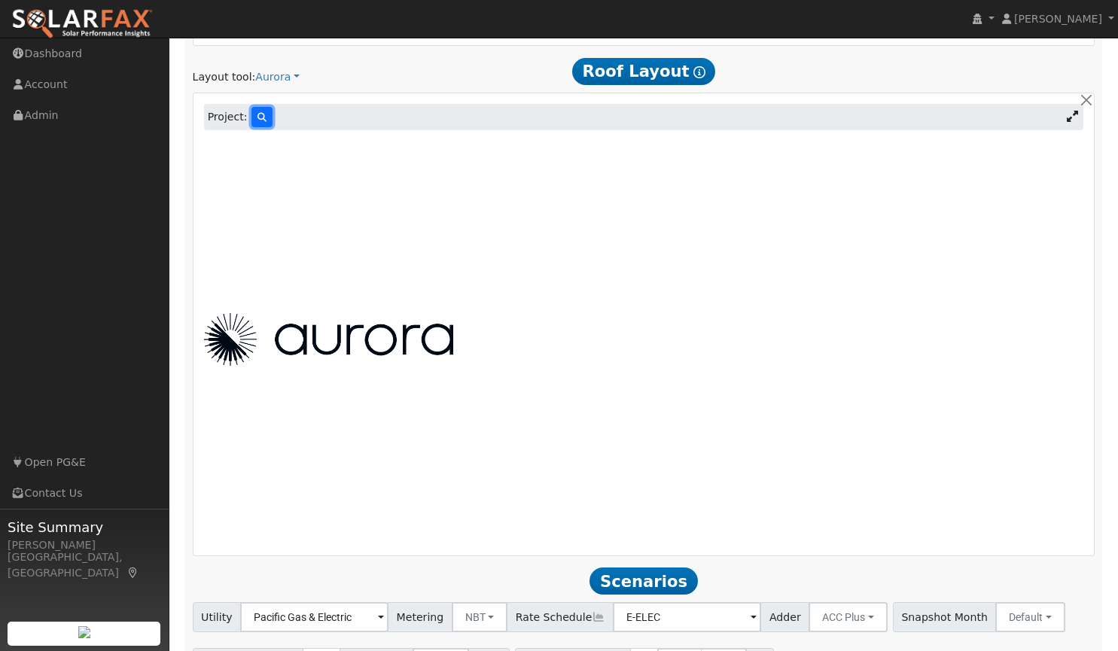
click at [258, 120] on icon at bounding box center [262, 117] width 9 height 9
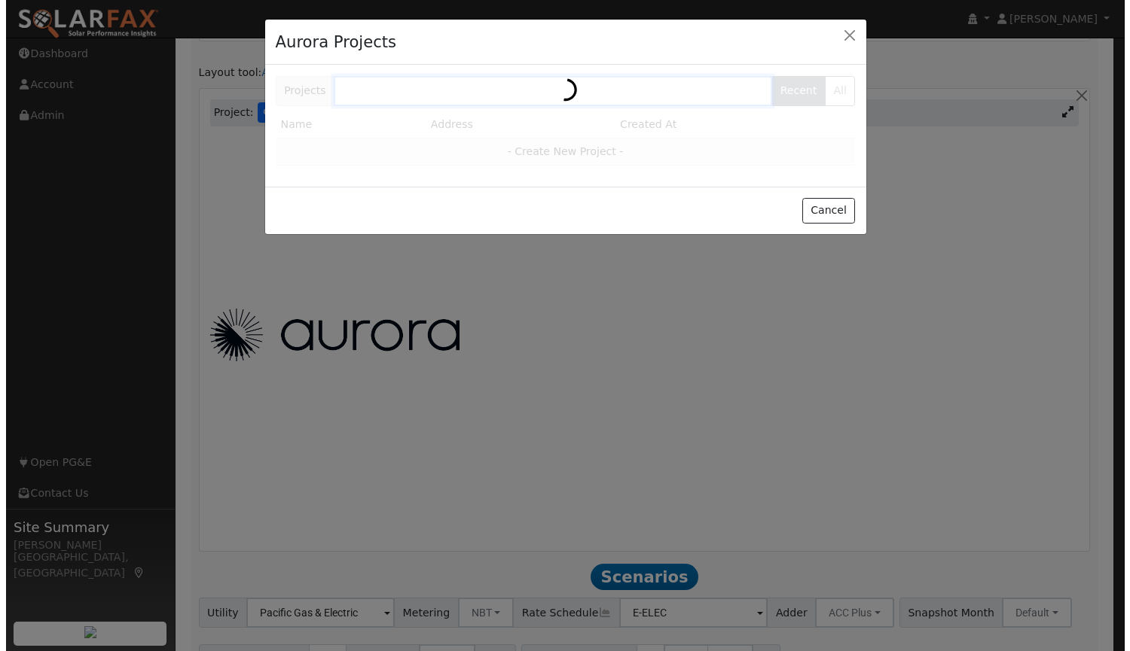
scroll to position [881, 0]
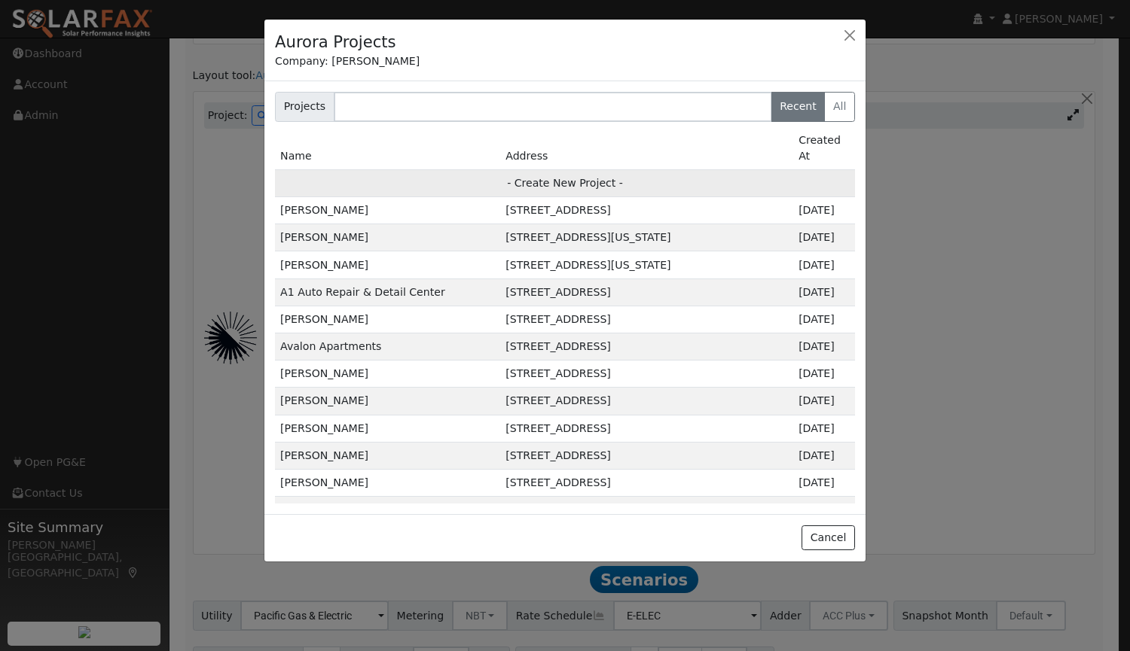
click at [559, 169] on td "- Create New Project -" at bounding box center [565, 182] width 580 height 27
type input "Debbie Neumann"
type input "1130 Menlo Drive"
type input "Davis"
type input "CA"
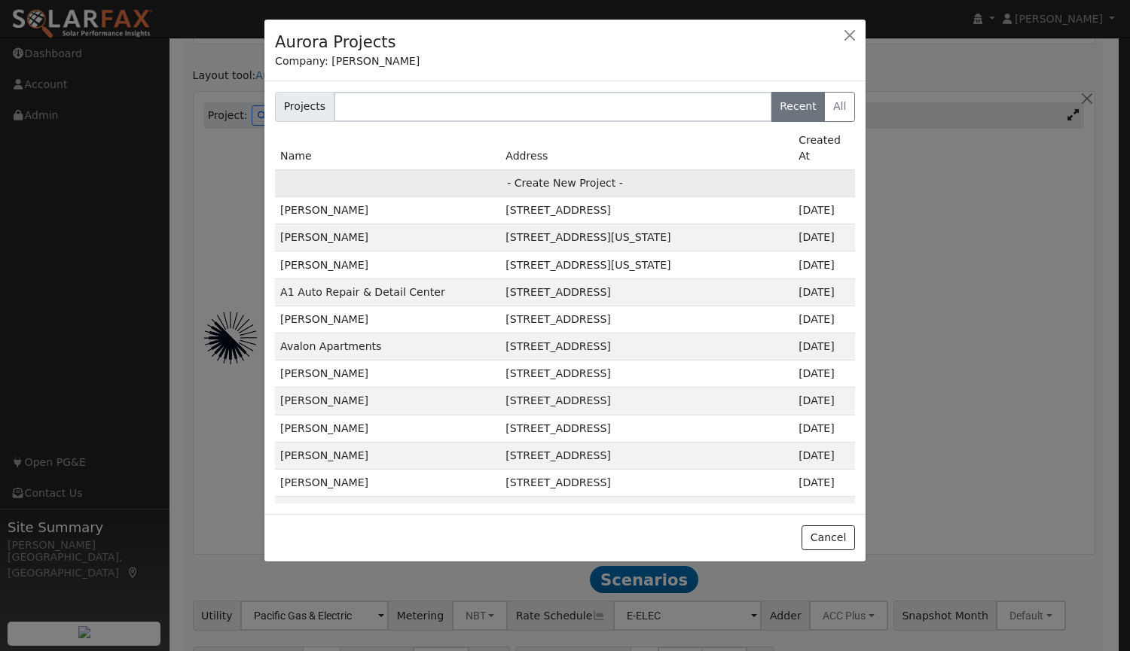
type input "95616"
type input "Design"
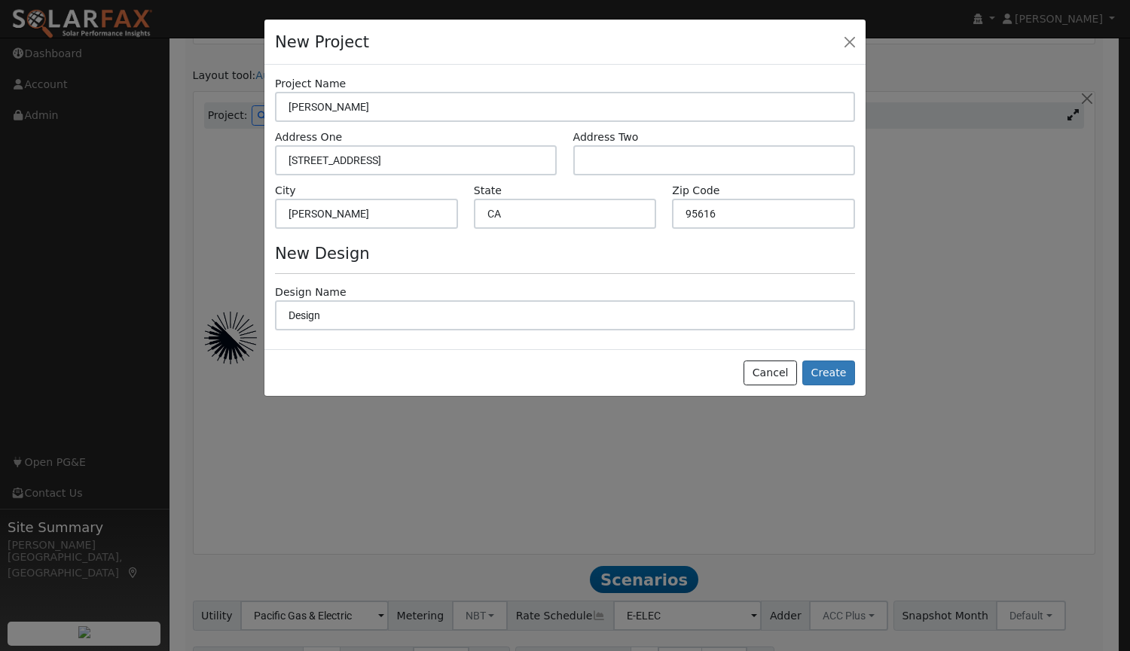
scroll to position [883, 0]
click at [828, 377] on button "Create" at bounding box center [828, 374] width 53 height 26
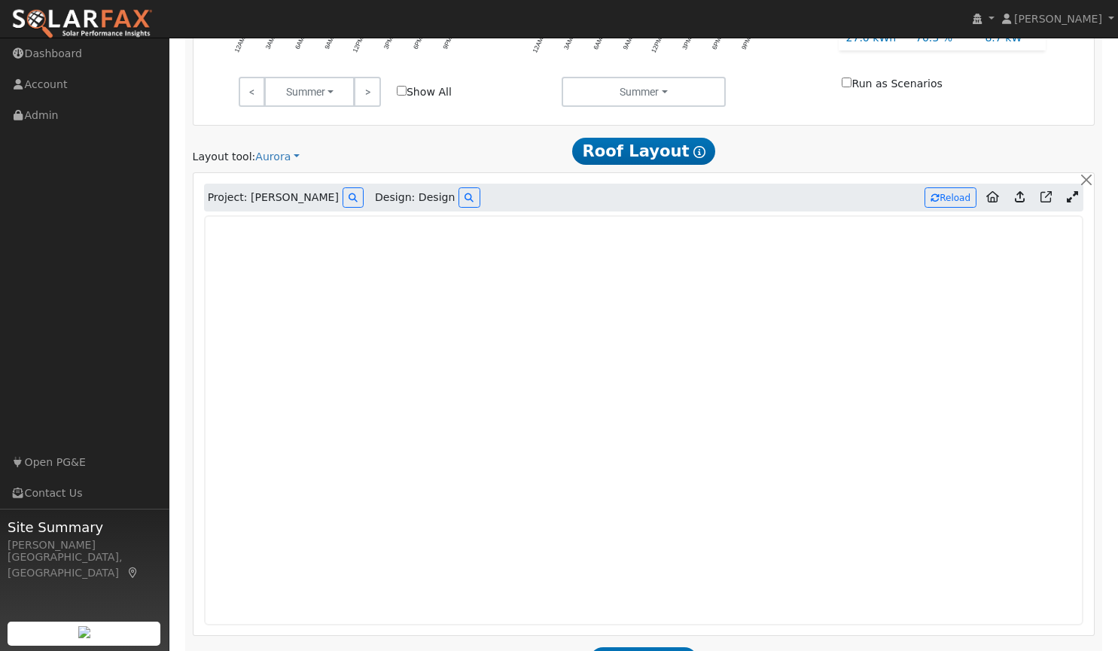
scroll to position [799, 0]
click at [872, 108] on div "On-Peak 15.0 kWh Overnight 13.3 kWh Daytime 20.2 kWh 12AM 3AM 6AM 9AM 12PM 3PM …" at bounding box center [644, 3] width 896 height 210
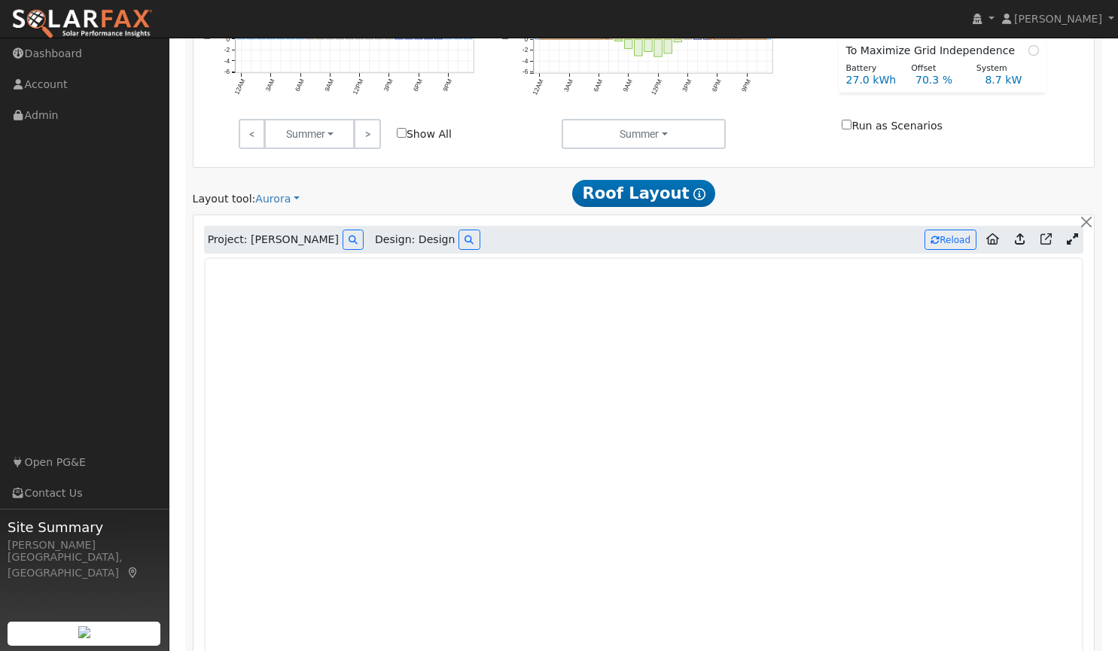
scroll to position [806, 0]
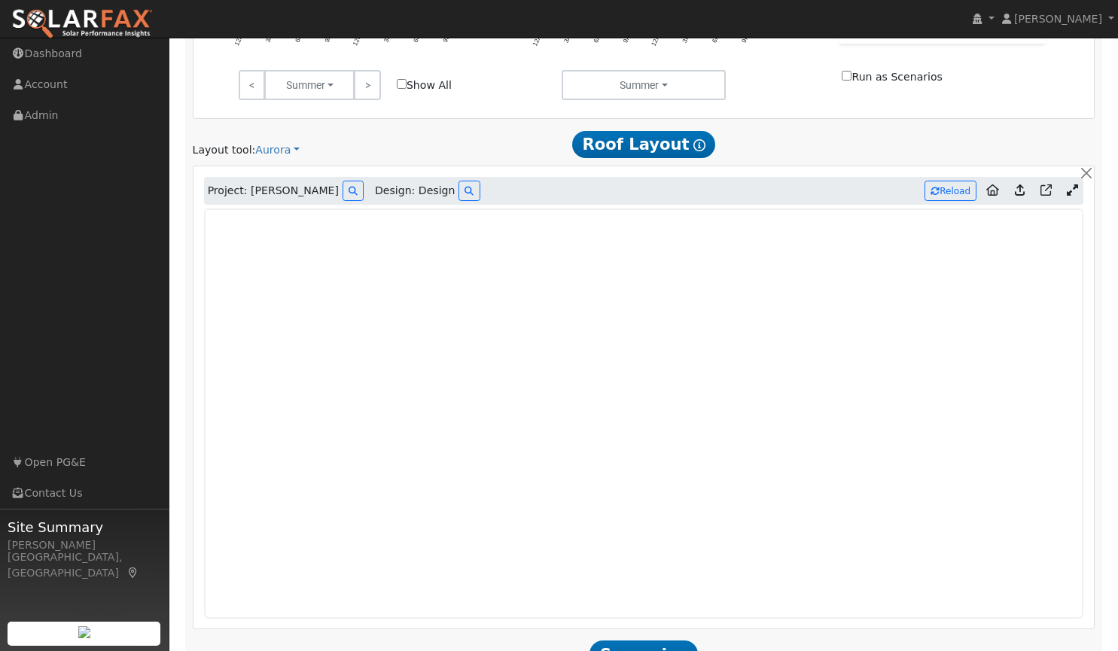
drag, startPoint x: 513, startPoint y: 213, endPoint x: 878, endPoint y: 142, distance: 372.2
click at [878, 142] on div at bounding box center [950, 144] width 306 height 28
click at [957, 145] on div at bounding box center [950, 144] width 306 height 28
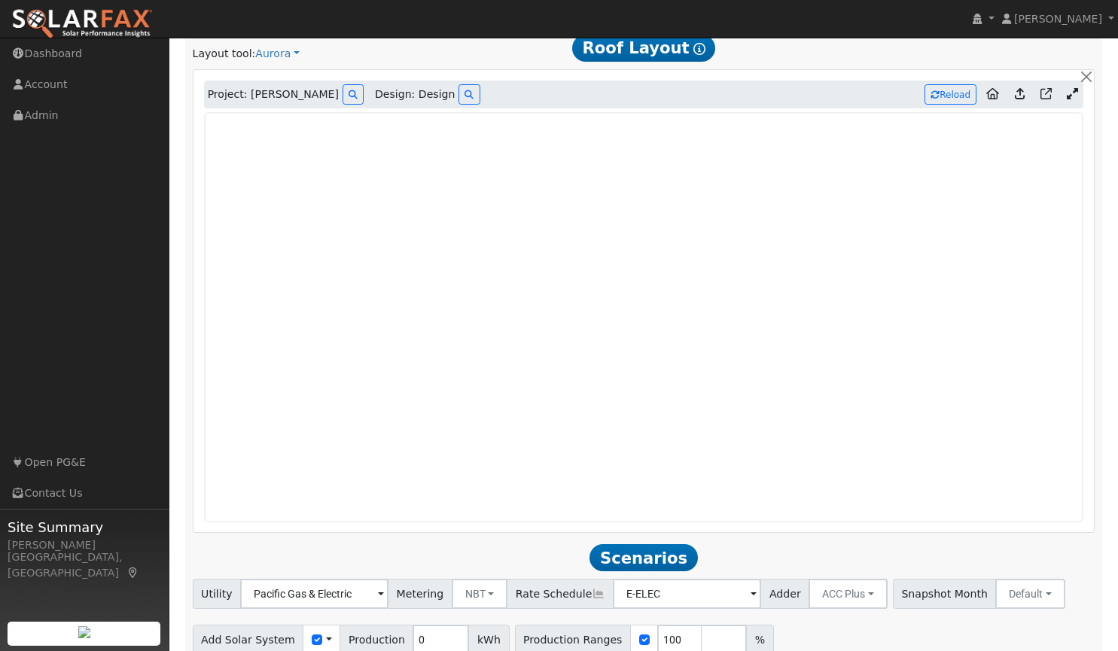
scroll to position [971, 0]
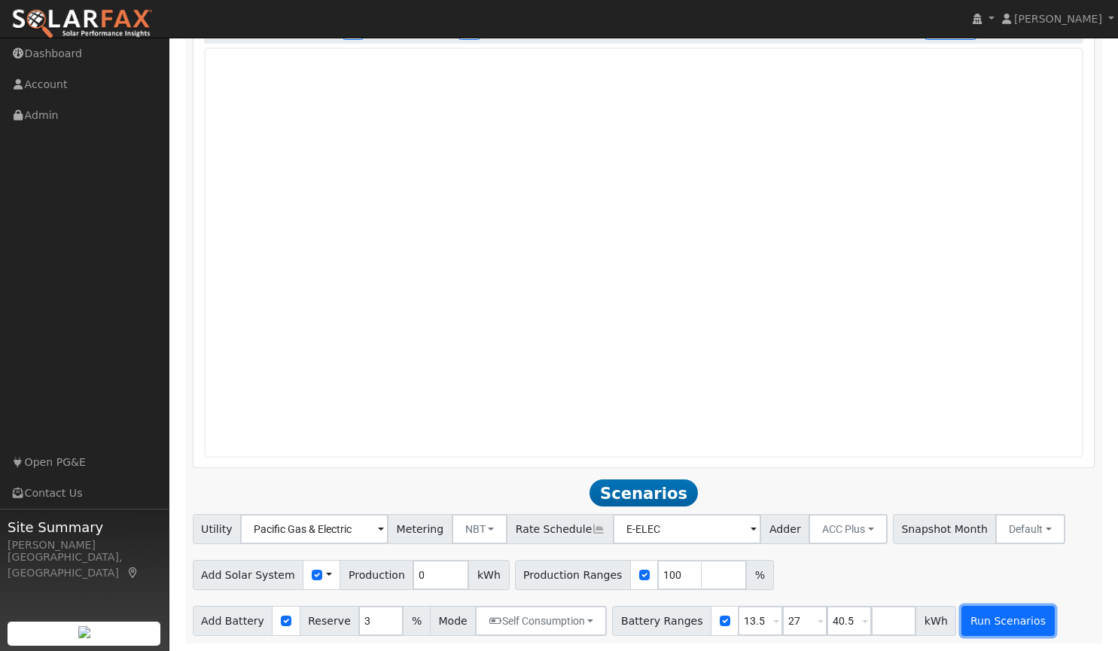
click at [962, 624] on button "Run Scenarios" at bounding box center [1008, 621] width 93 height 30
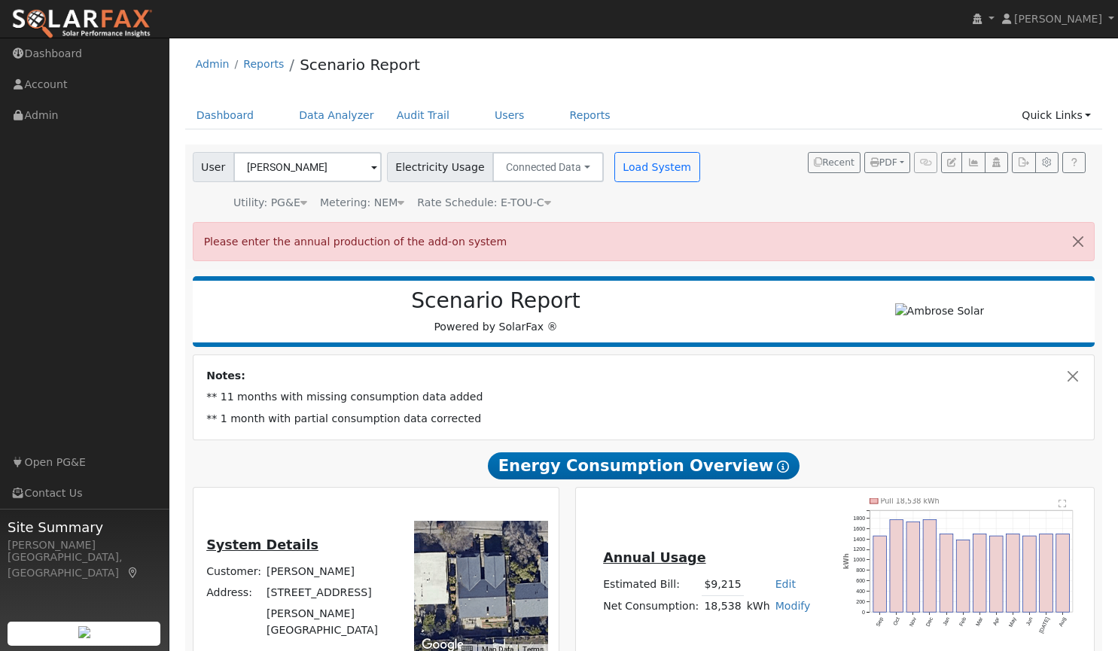
scroll to position [0, 0]
click at [1073, 234] on button "button" at bounding box center [1079, 241] width 32 height 37
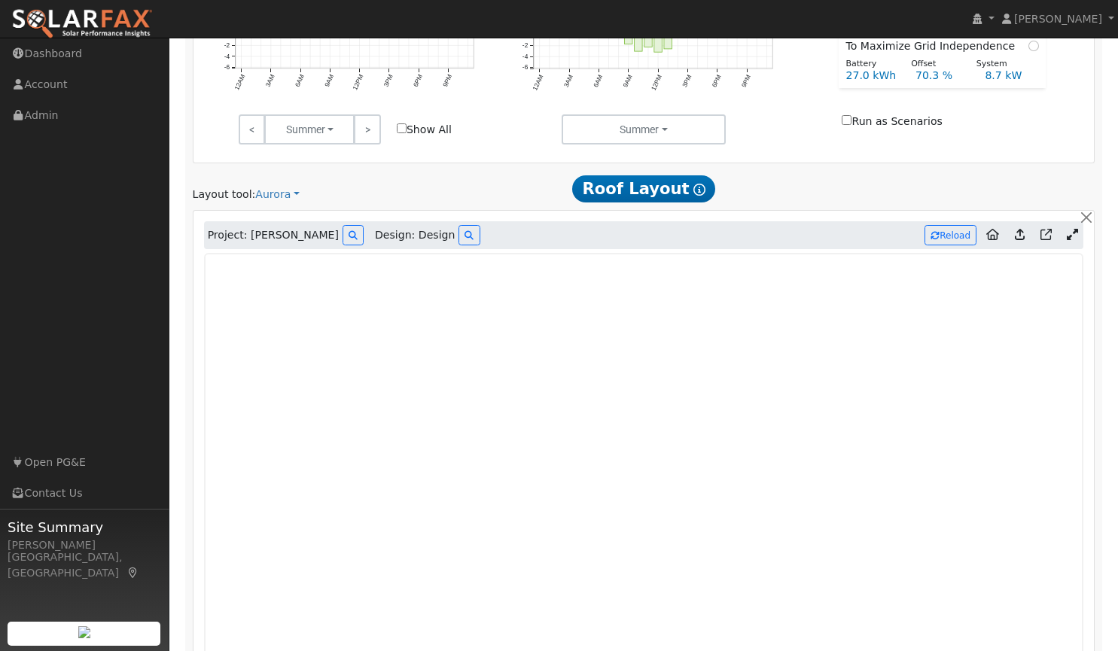
scroll to position [763, 0]
click at [1022, 239] on icon at bounding box center [1020, 233] width 10 height 11
click at [957, 233] on button "Reload" at bounding box center [951, 234] width 52 height 20
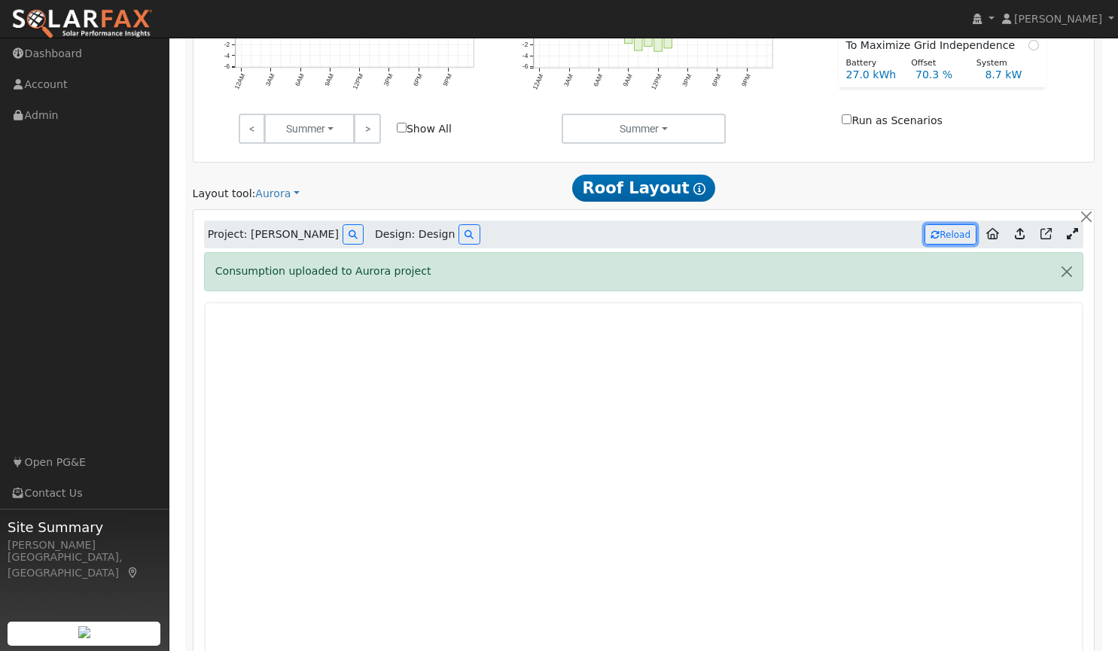
type input "19614"
click at [1069, 272] on button "button" at bounding box center [1067, 271] width 32 height 37
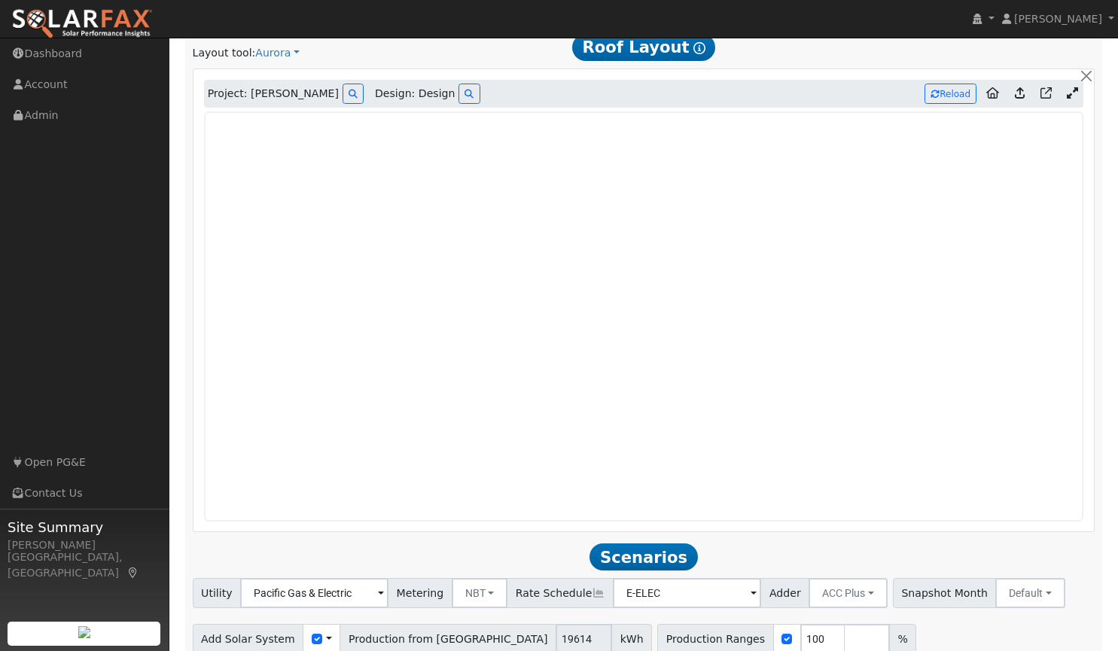
scroll to position [971, 0]
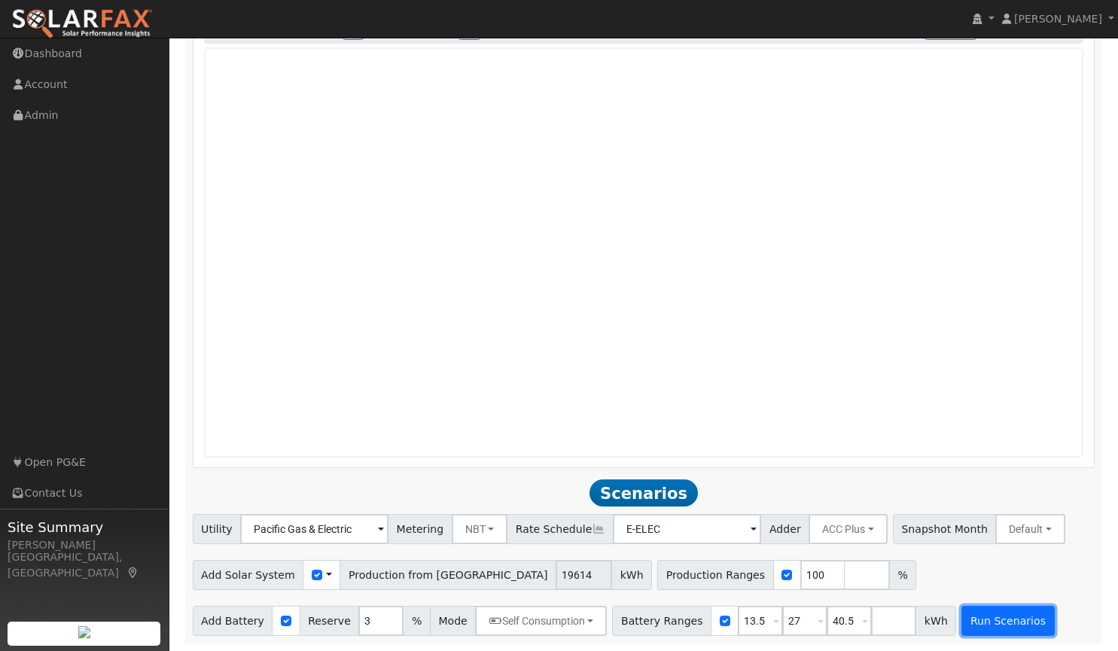
click at [962, 625] on button "Run Scenarios" at bounding box center [1008, 621] width 93 height 30
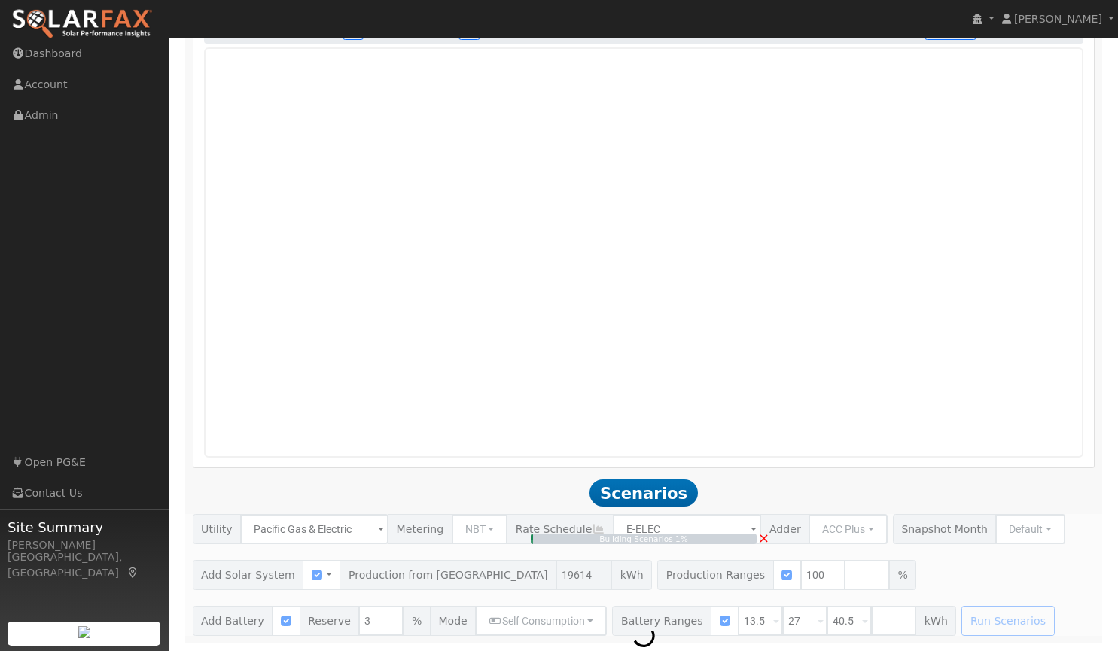
type input "13.1"
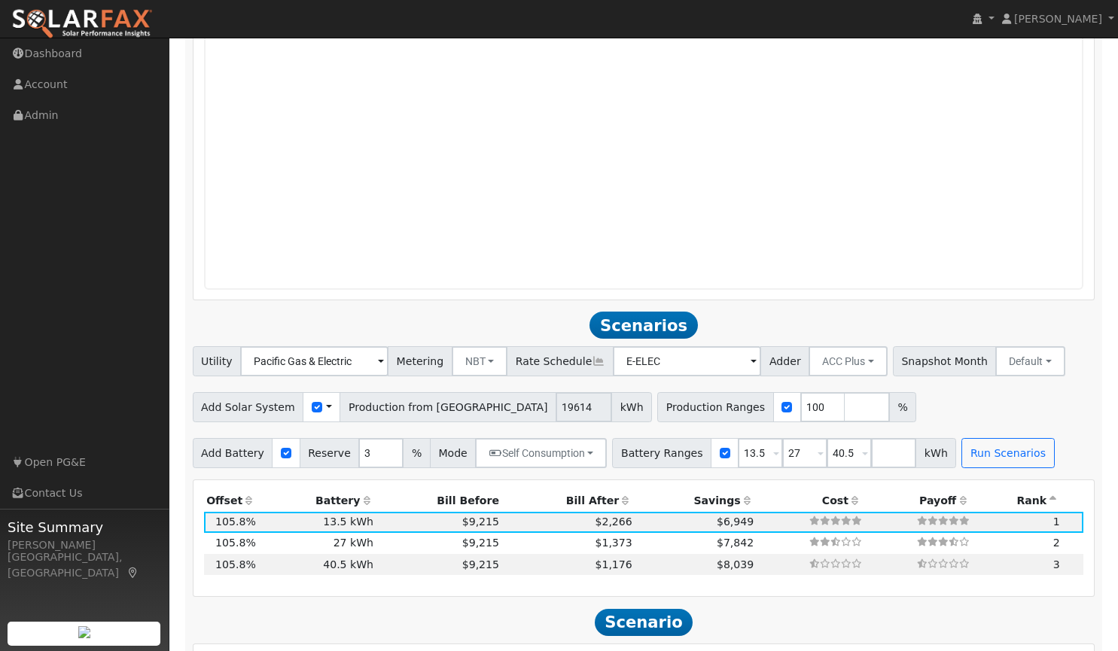
scroll to position [1136, 0]
click at [845, 409] on input "number" at bounding box center [867, 407] width 45 height 30
type input "125"
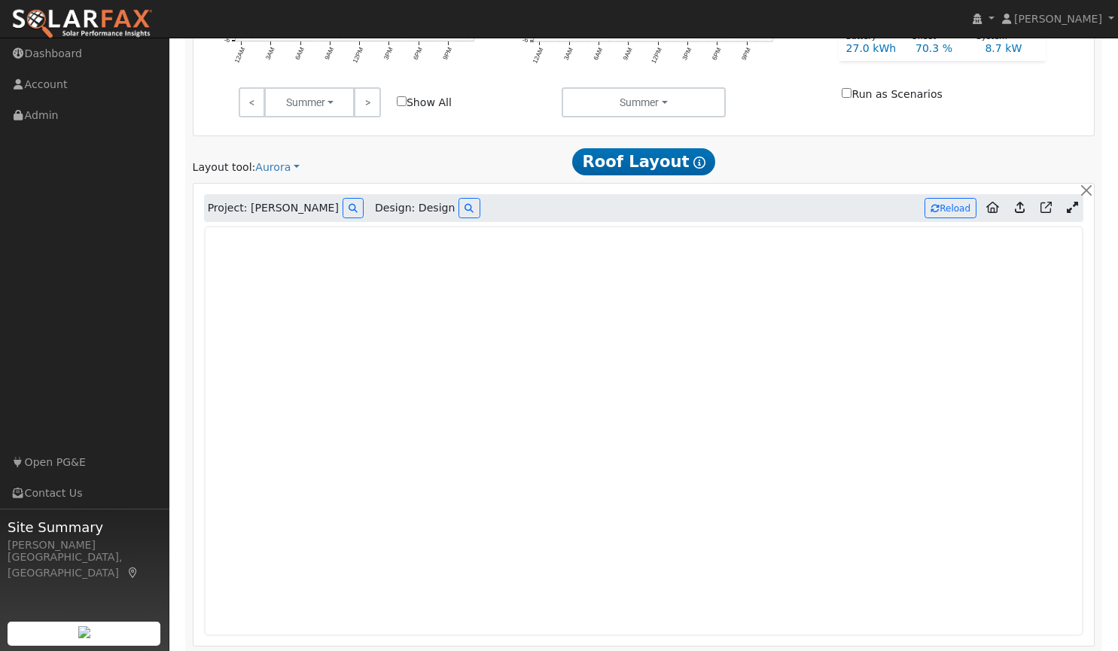
scroll to position [788, 0]
type input "150"
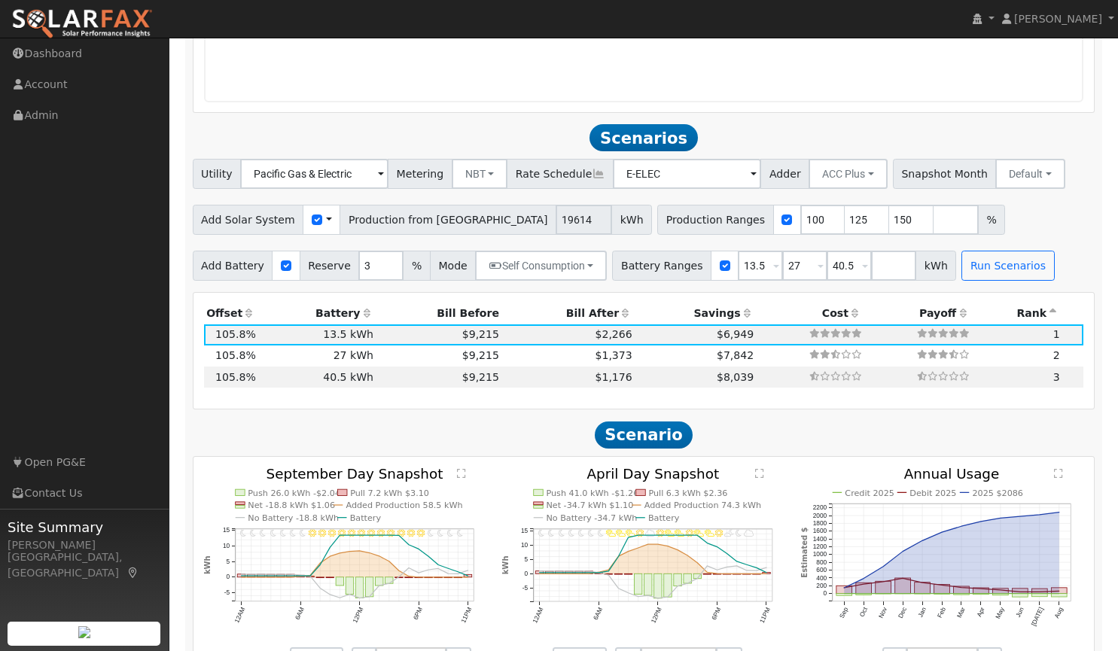
scroll to position [1325, 0]
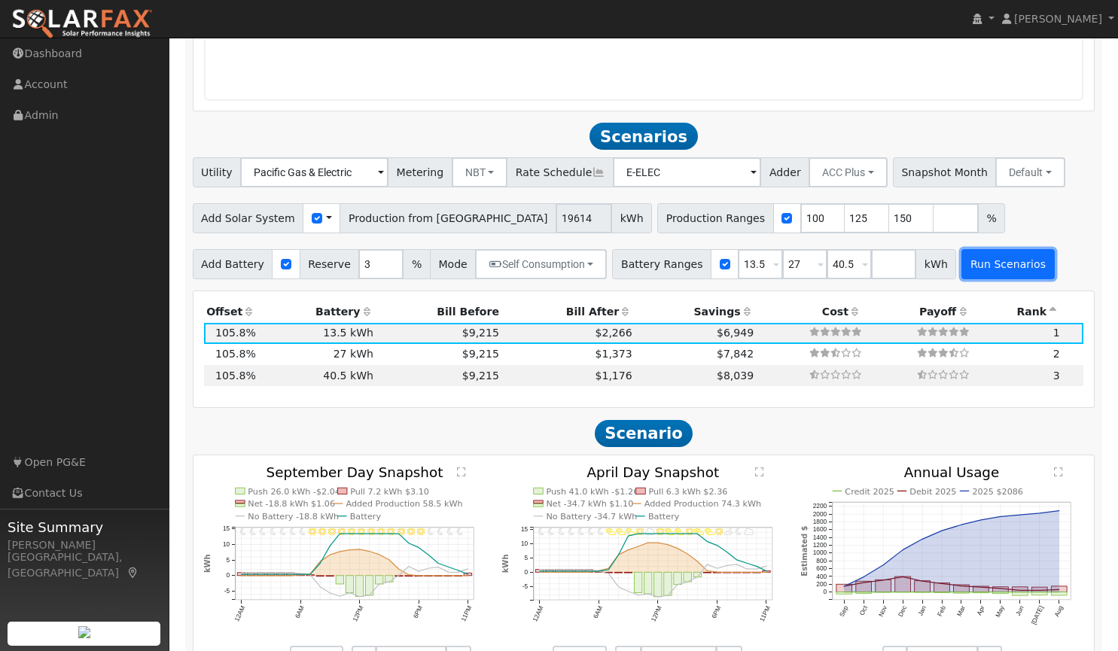
click at [962, 273] on button "Run Scenarios" at bounding box center [1008, 264] width 93 height 30
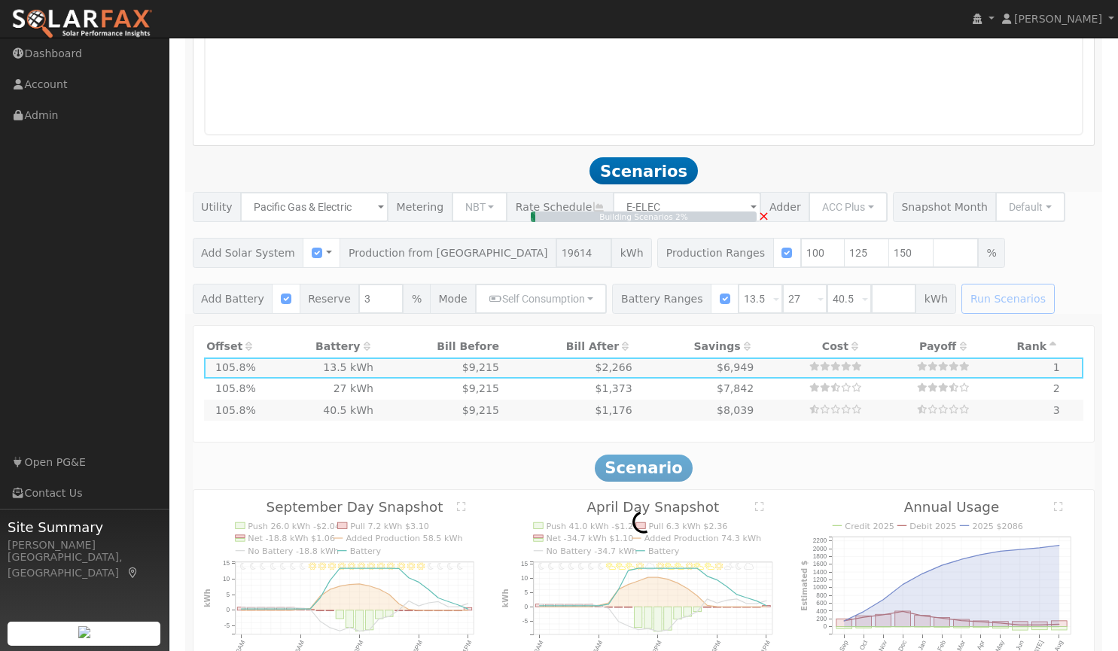
scroll to position [1222, 0]
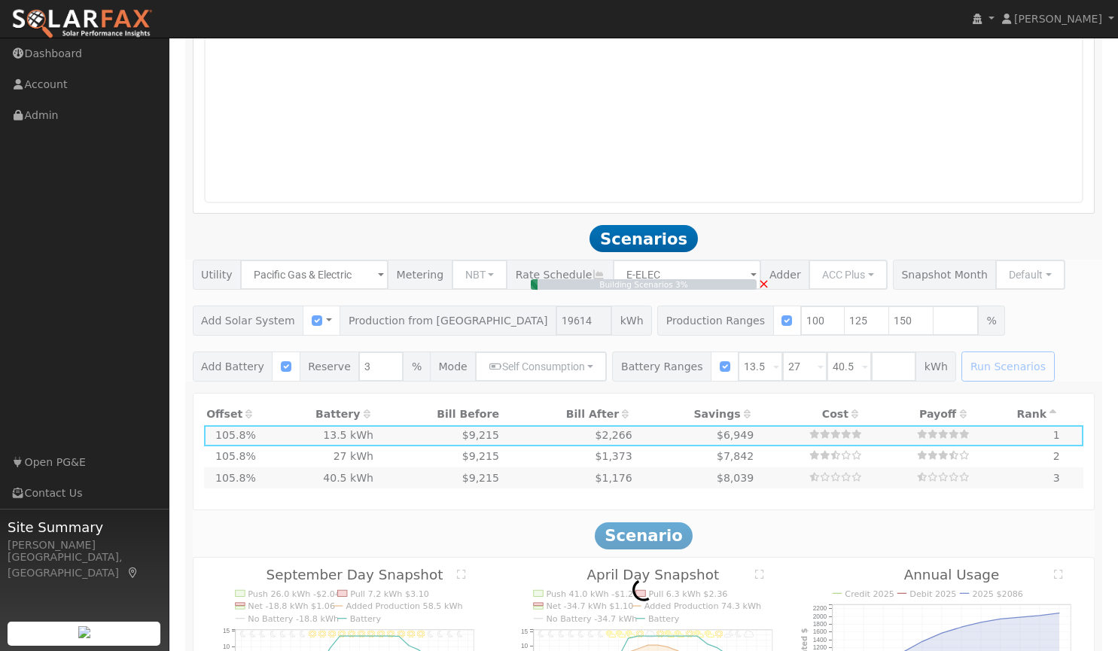
type input "$32,400"
type input "$23,450"
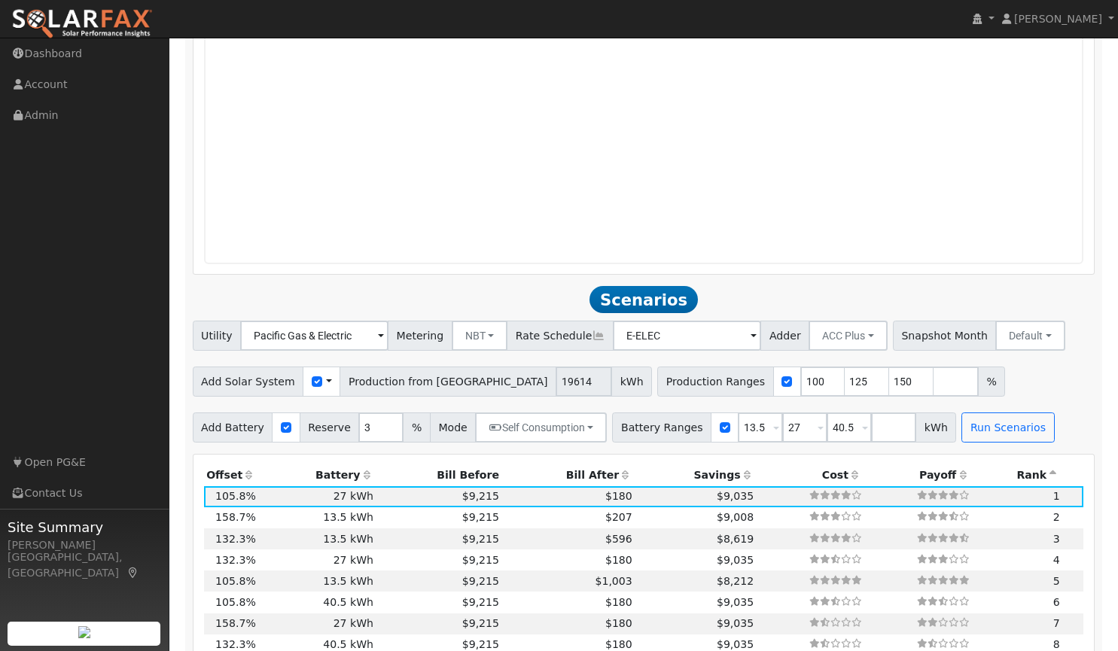
scroll to position [1163, 0]
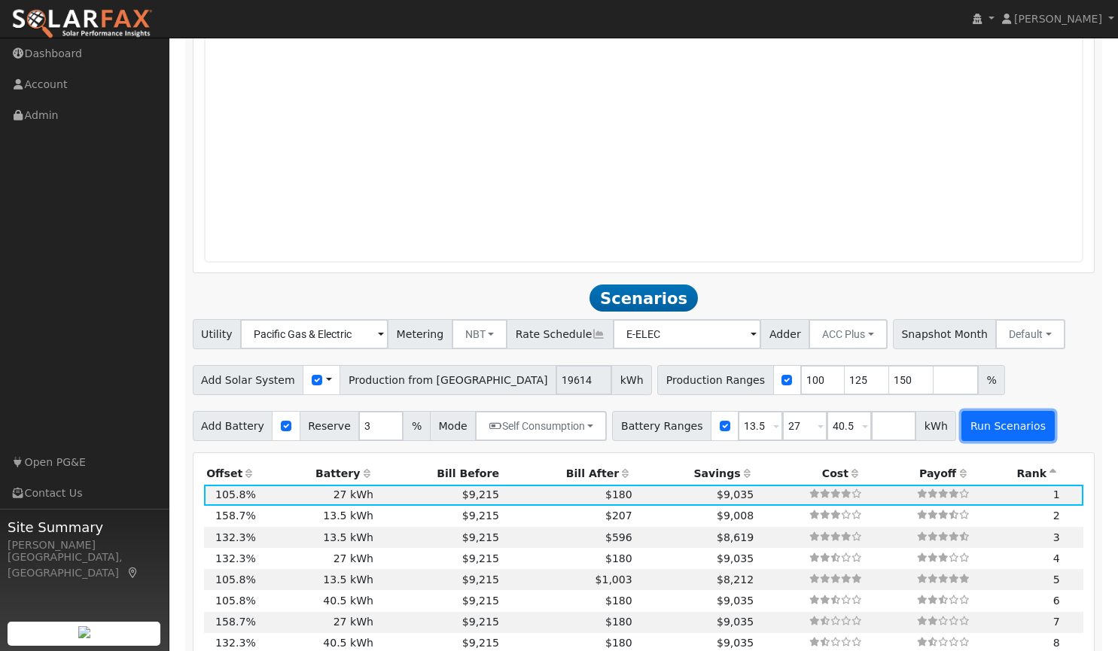
click at [975, 423] on button "Run Scenarios" at bounding box center [1008, 426] width 93 height 30
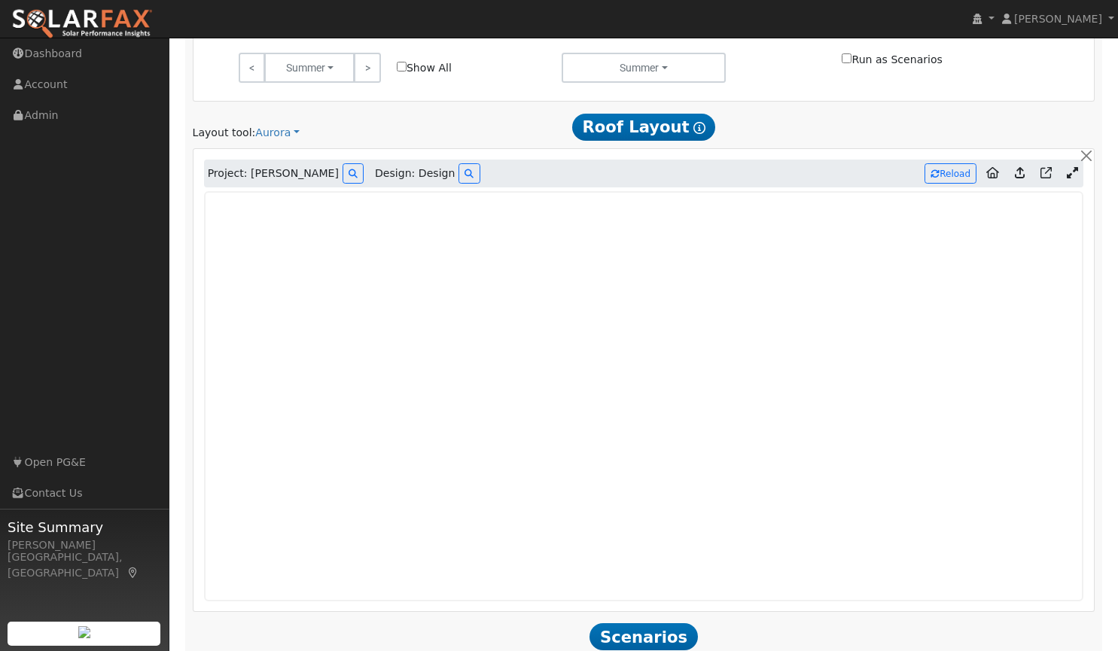
scroll to position [779, 0]
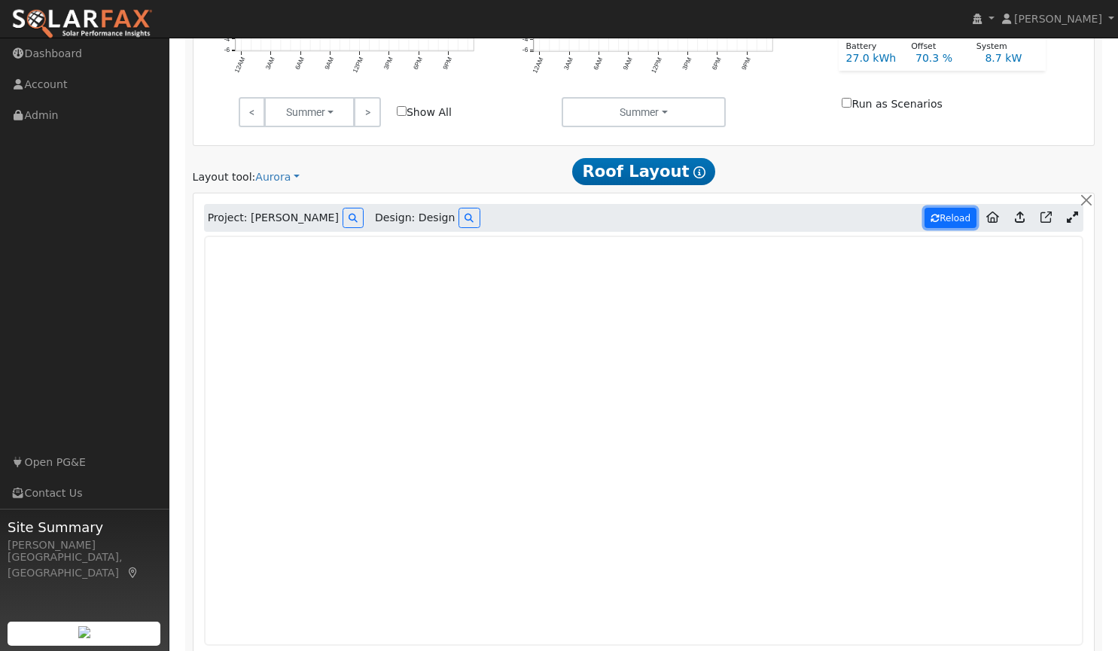
click at [955, 221] on button "Reload" at bounding box center [951, 218] width 52 height 20
type input "23287"
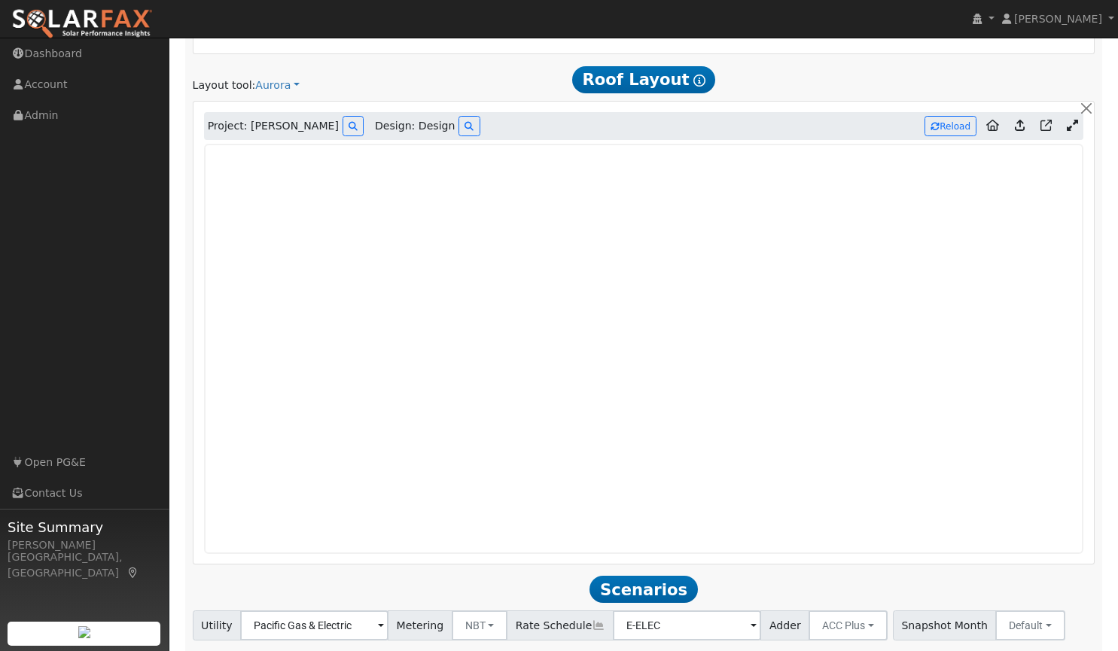
scroll to position [872, 0]
